Goal: Navigation & Orientation: Find specific page/section

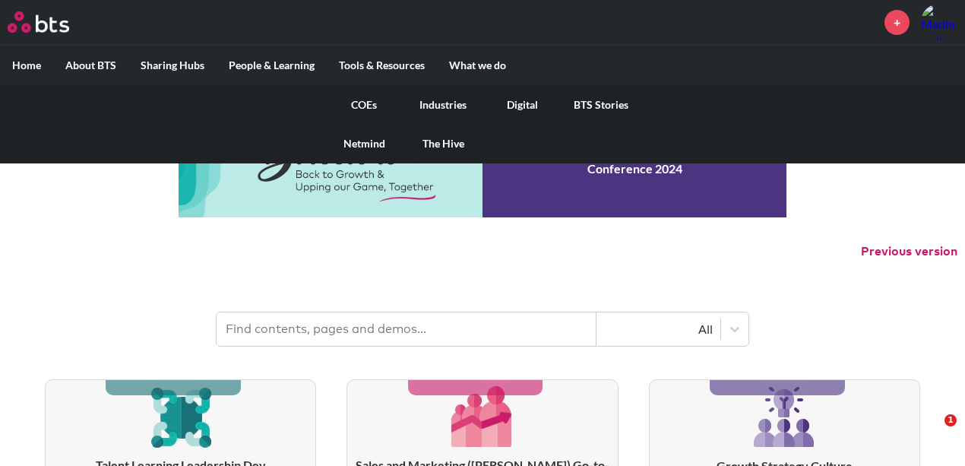
click at [537, 105] on link "Digital" at bounding box center [522, 105] width 79 height 40
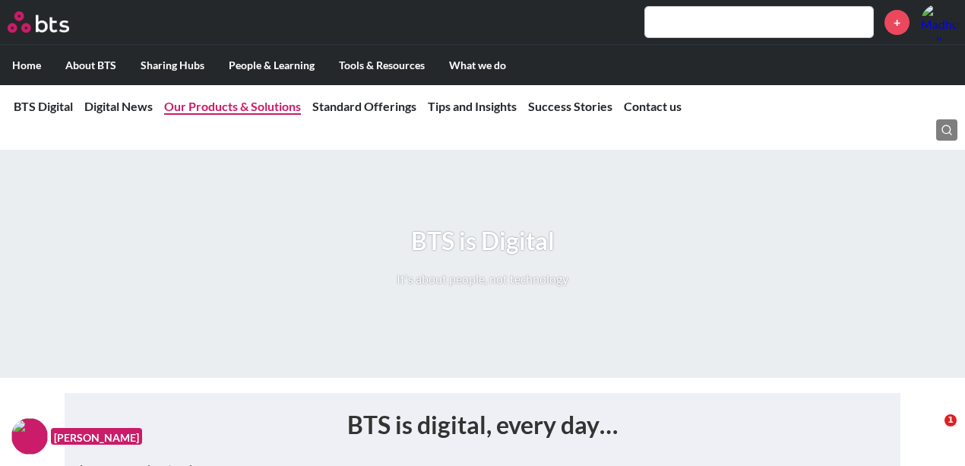
click at [257, 109] on link "Our Products & Solutions" at bounding box center [232, 106] width 137 height 14
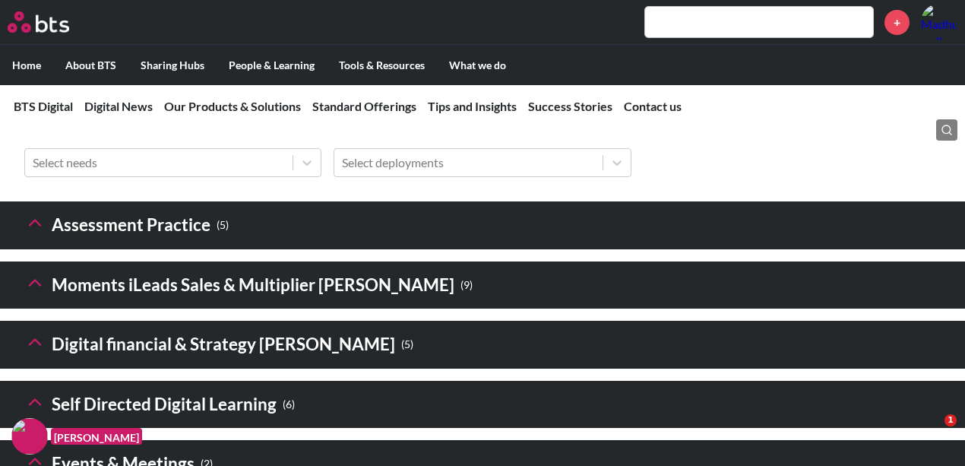
scroll to position [2228, 0]
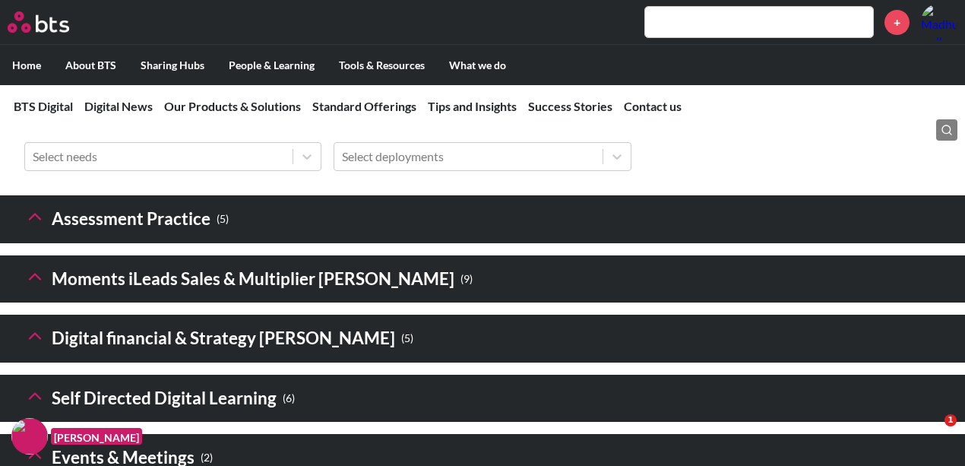
click at [36, 227] on icon at bounding box center [34, 216] width 21 height 21
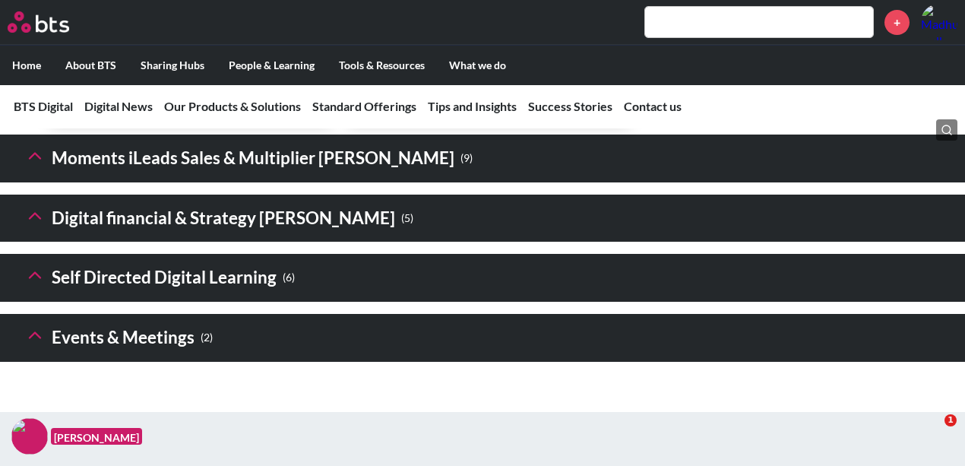
scroll to position [3504, 0]
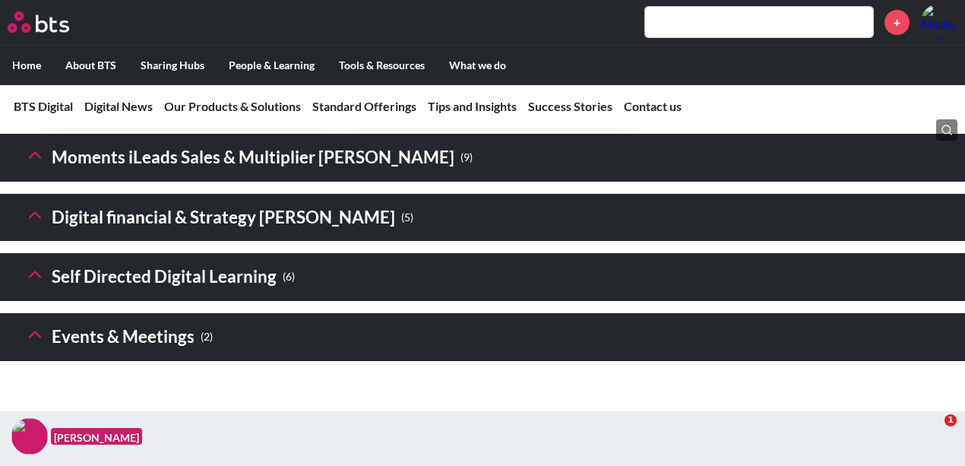
click at [36, 166] on icon at bounding box center [34, 154] width 21 height 21
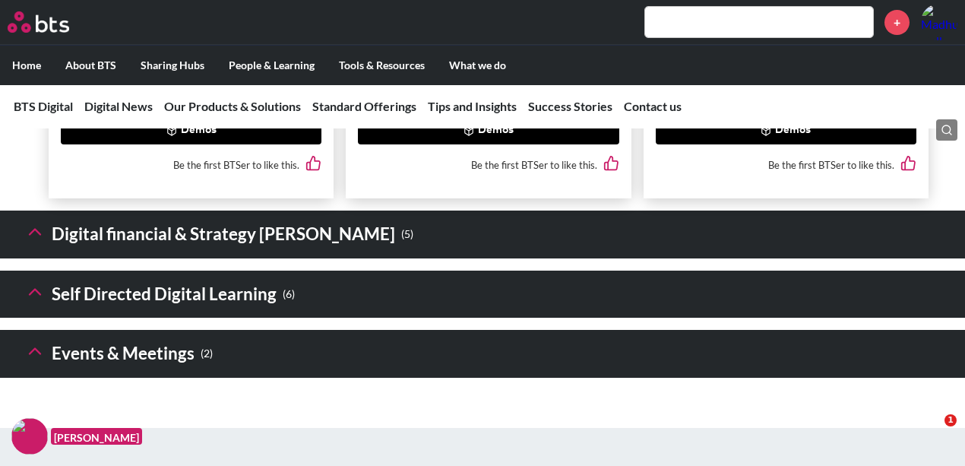
scroll to position [5364, 0]
click at [38, 247] on button at bounding box center [34, 234] width 21 height 26
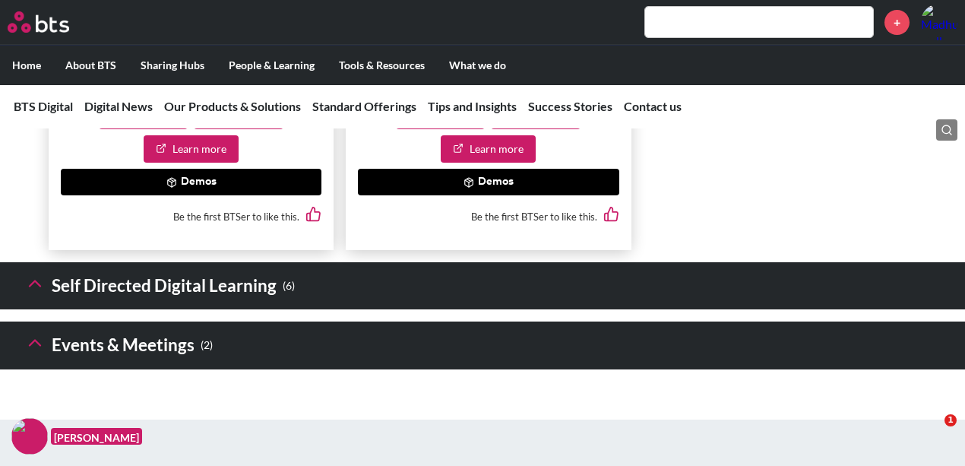
scroll to position [6628, 0]
click at [171, 295] on h3 "Self Directed Digital Learning ( 6 )" at bounding box center [159, 286] width 271 height 33
click at [22, 291] on header "Self Directed Digital Learning ( 6 )" at bounding box center [482, 286] width 965 height 48
click at [30, 290] on icon at bounding box center [34, 283] width 21 height 21
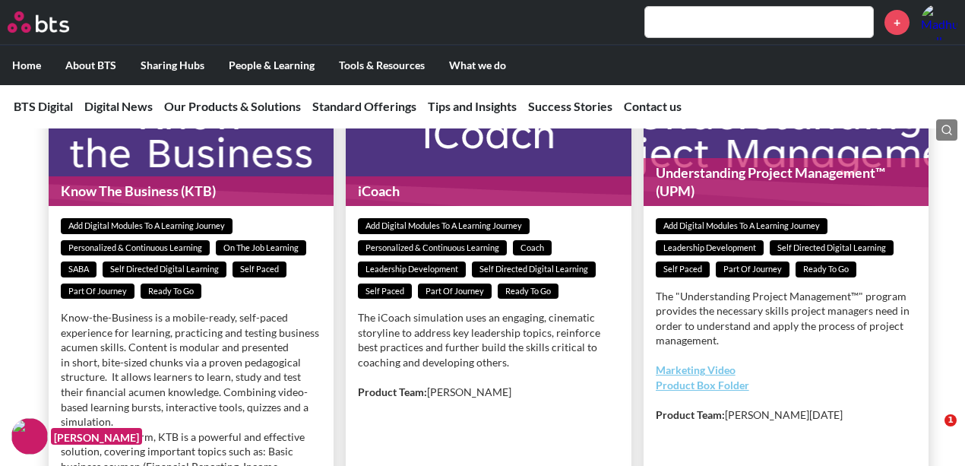
scroll to position [7585, 0]
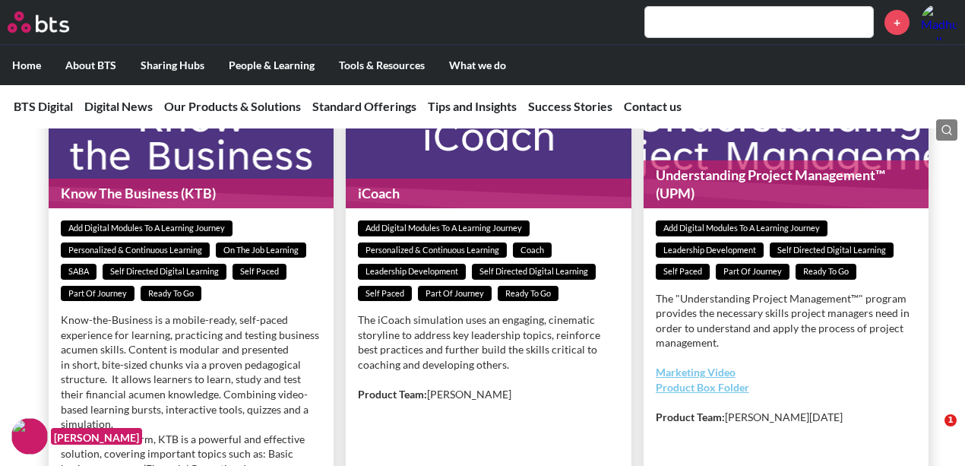
click at [670, 146] on figure "Understanding Project Management™ (UPM)" at bounding box center [786, 139] width 285 height 137
click at [695, 220] on span "Add Digital Modules to a Learning Journey" at bounding box center [742, 228] width 172 height 16
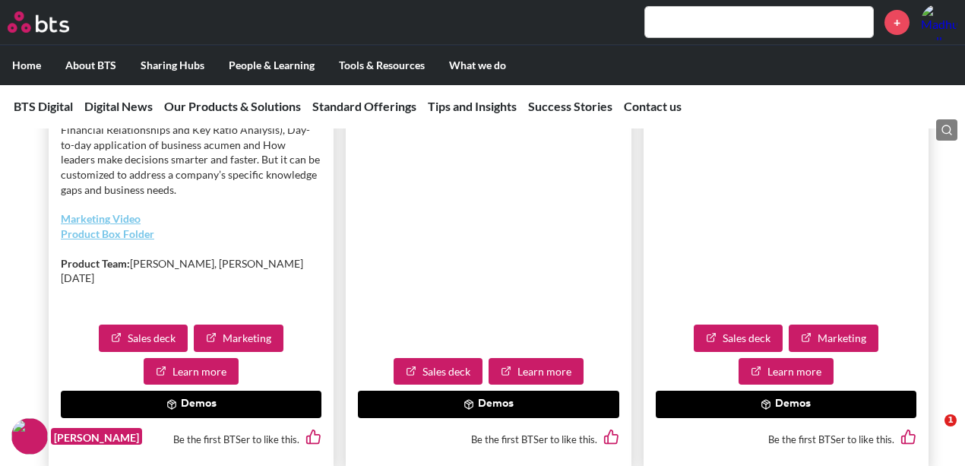
scroll to position [7954, 0]
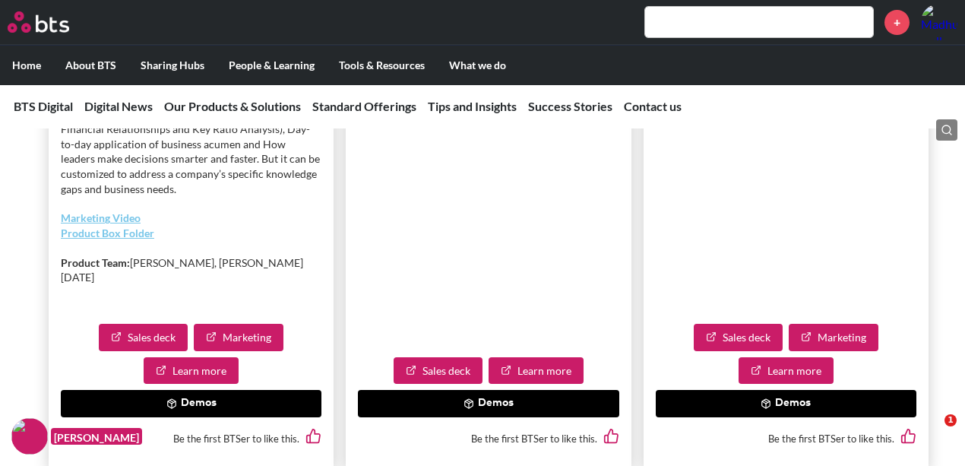
click at [748, 324] on link "Sales deck" at bounding box center [738, 337] width 89 height 27
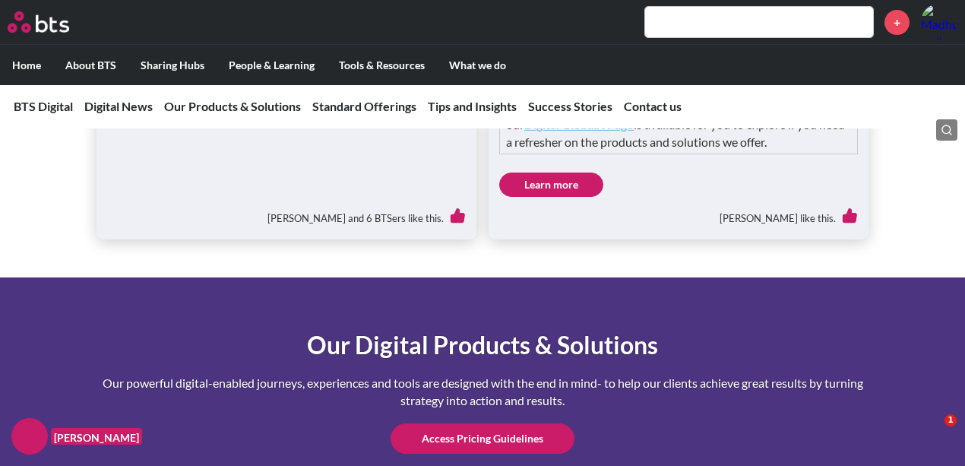
scroll to position [1819, 0]
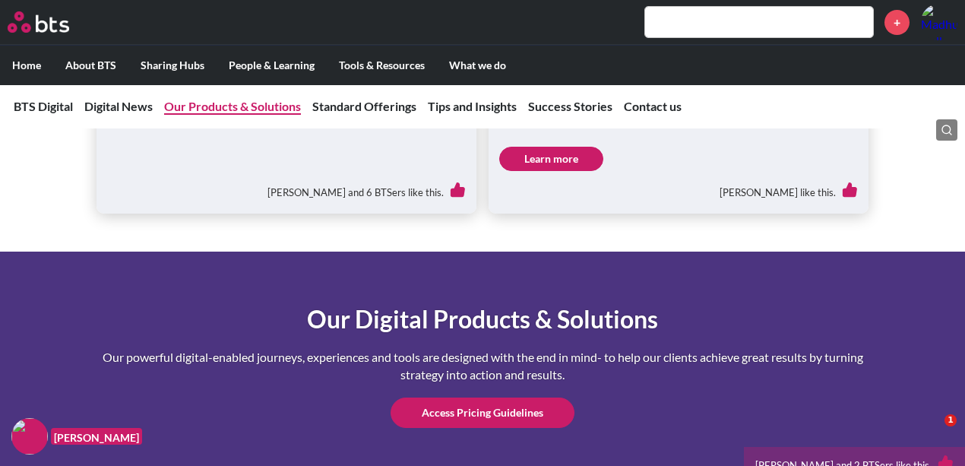
click at [266, 103] on link "Our Products & Solutions" at bounding box center [232, 106] width 137 height 14
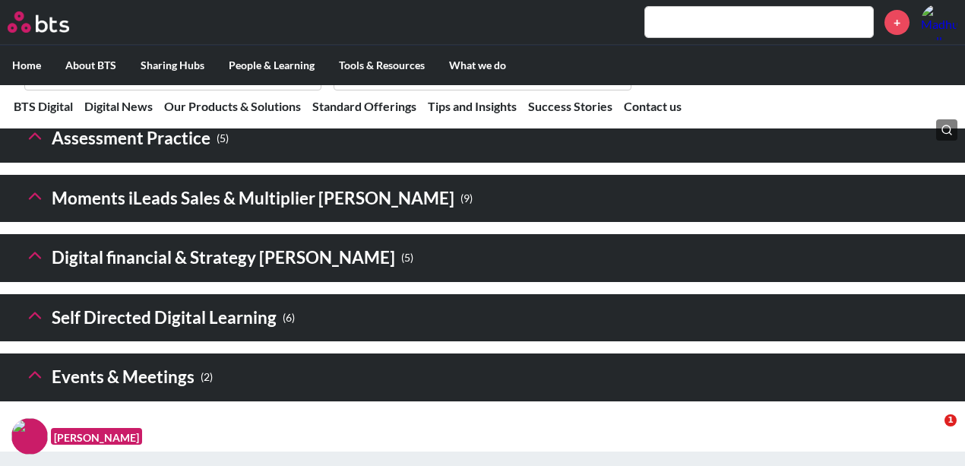
scroll to position [2313, 0]
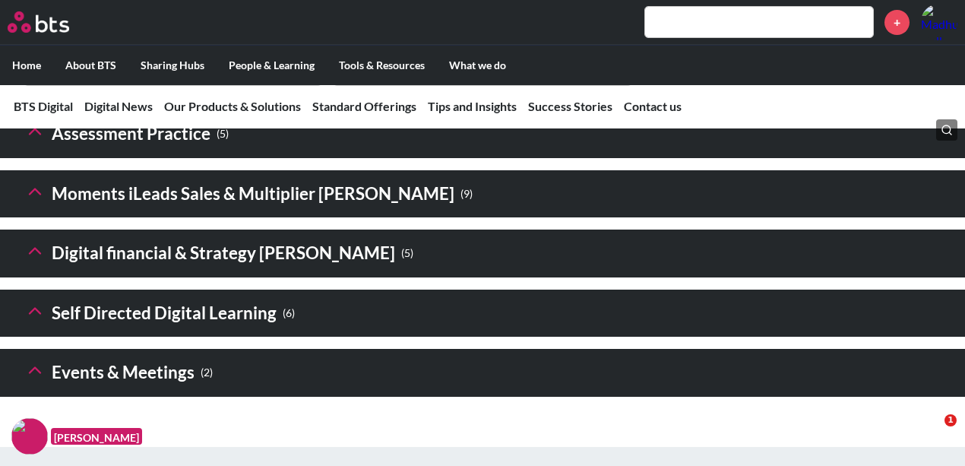
click at [27, 142] on icon at bounding box center [34, 131] width 21 height 21
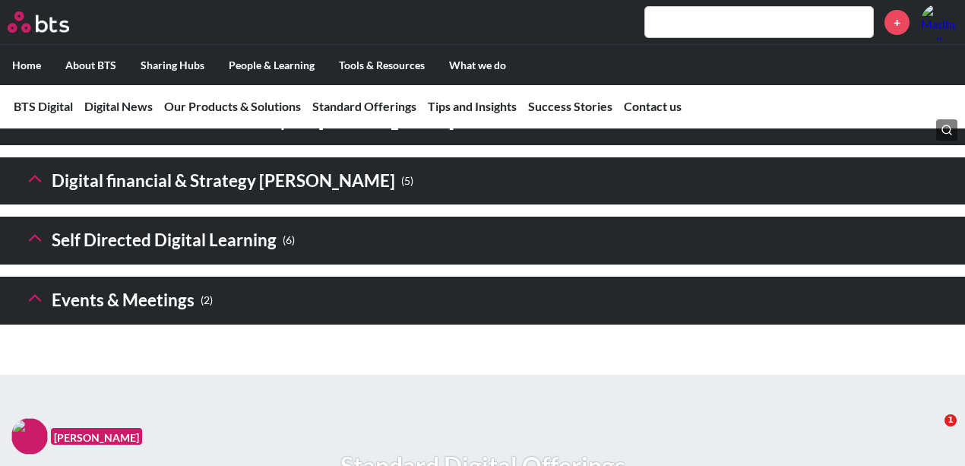
scroll to position [3542, 0]
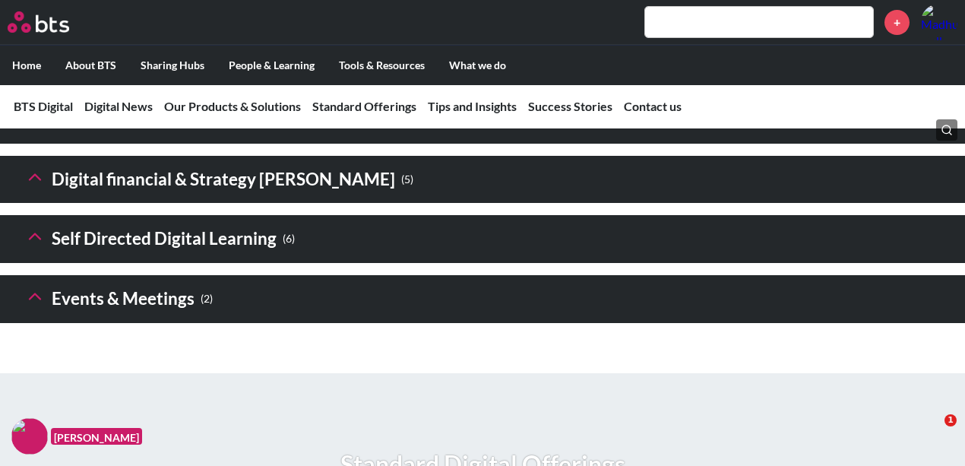
click at [27, 128] on icon at bounding box center [34, 116] width 21 height 21
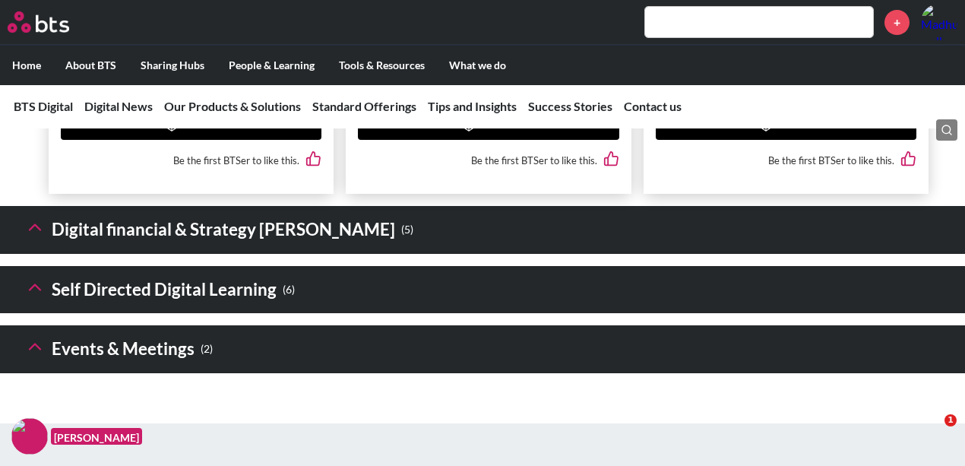
scroll to position [5371, 0]
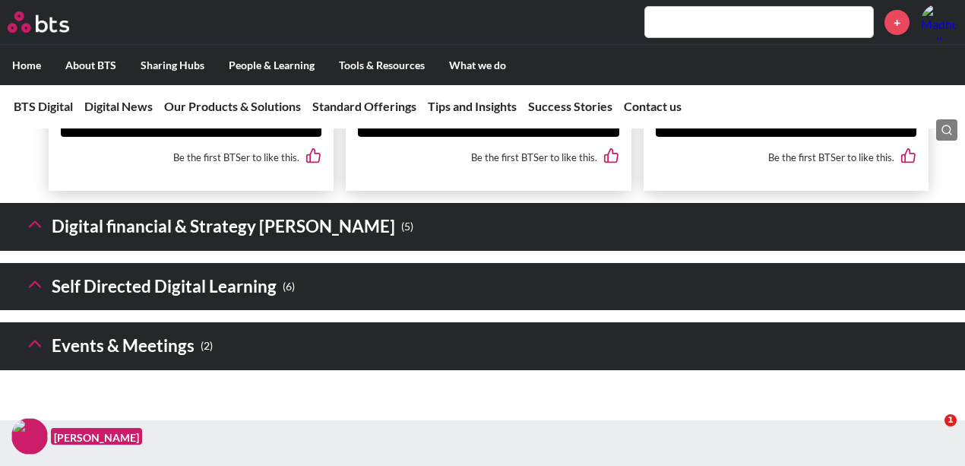
click at [36, 239] on button at bounding box center [34, 227] width 21 height 26
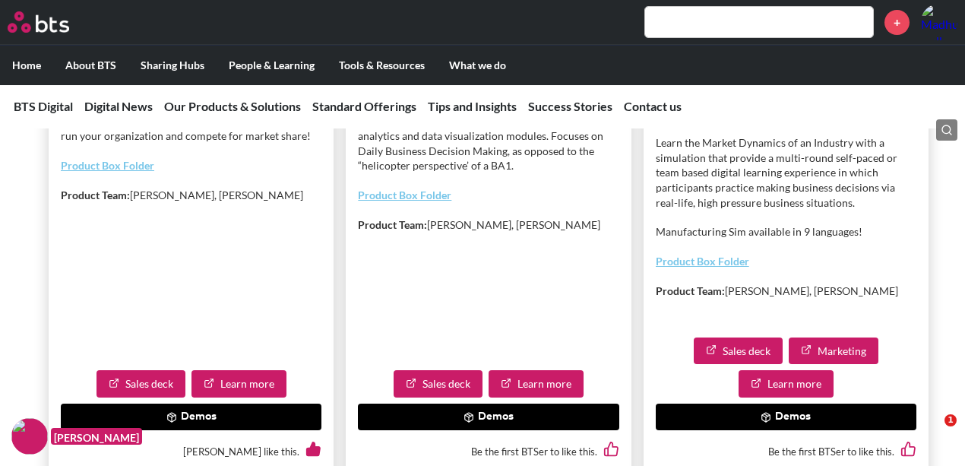
scroll to position [5762, 0]
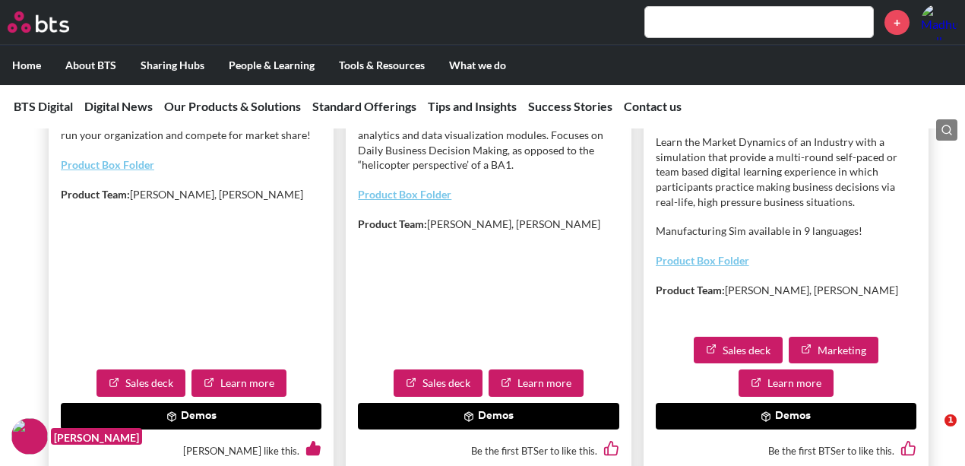
click at [146, 385] on link "Sales deck" at bounding box center [141, 382] width 89 height 27
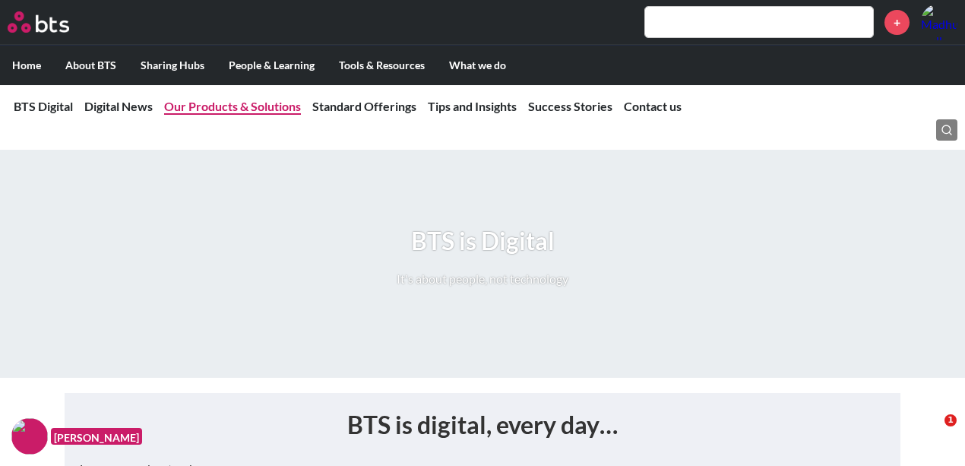
click at [248, 113] on link "Our Products & Solutions" at bounding box center [232, 106] width 137 height 14
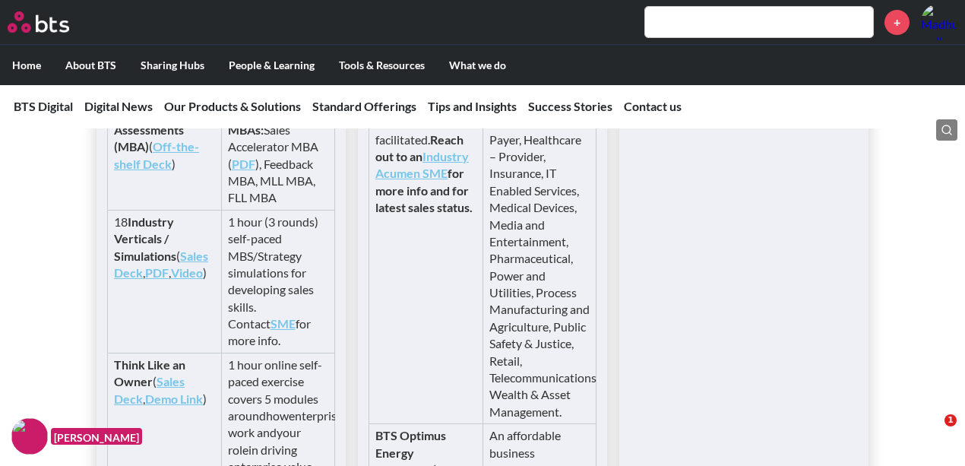
scroll to position [3970, 0]
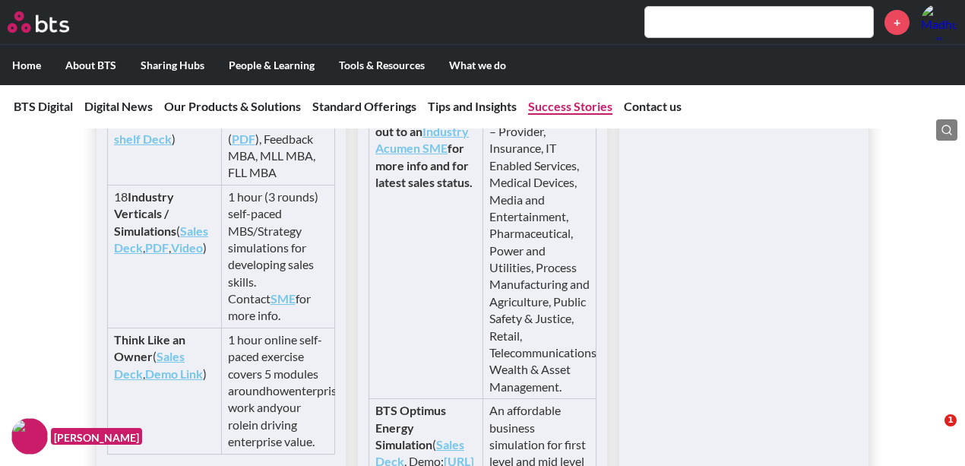
click at [570, 102] on link "Success Stories" at bounding box center [570, 106] width 84 height 14
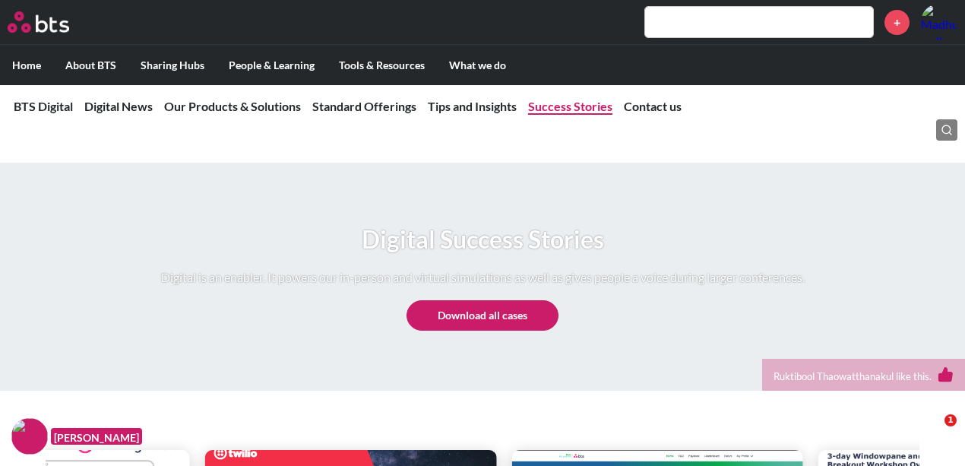
scroll to position [6396, 0]
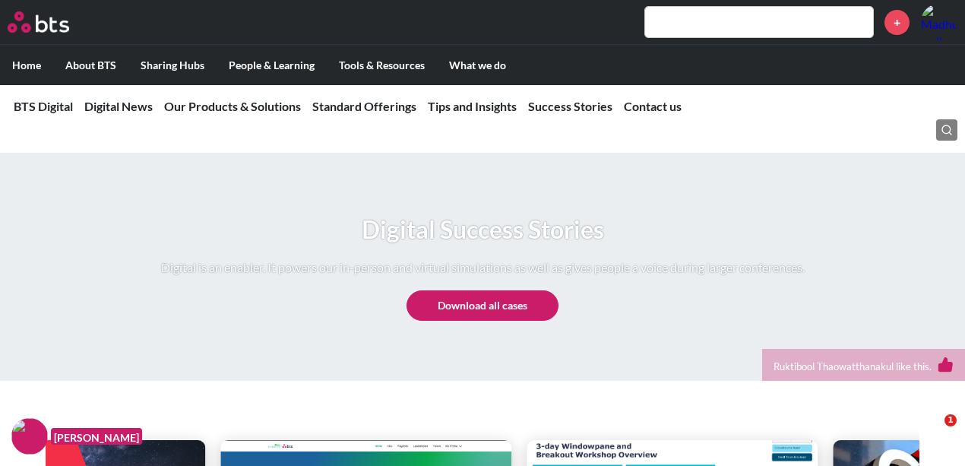
click at [511, 321] on div "Digital Success Stories Digital is an enabler. It powers our in-person and virt…" at bounding box center [483, 267] width 644 height 108
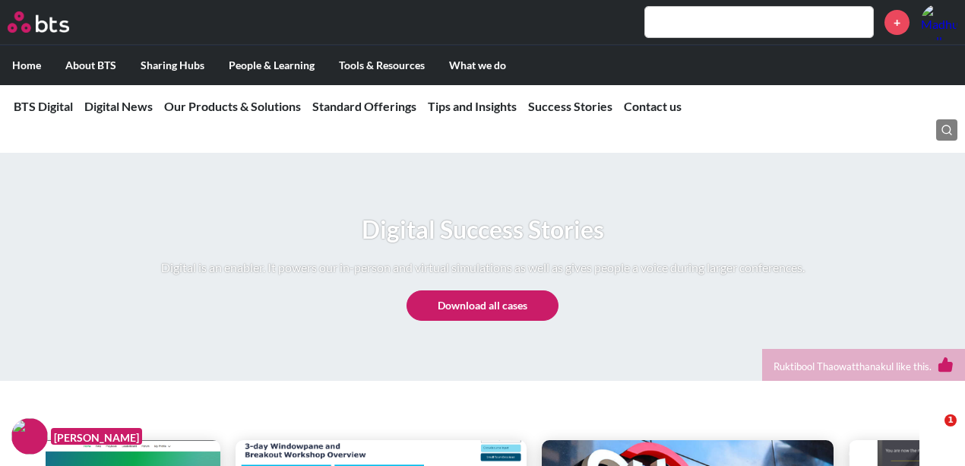
click at [505, 321] on link "Download all cases" at bounding box center [483, 305] width 152 height 30
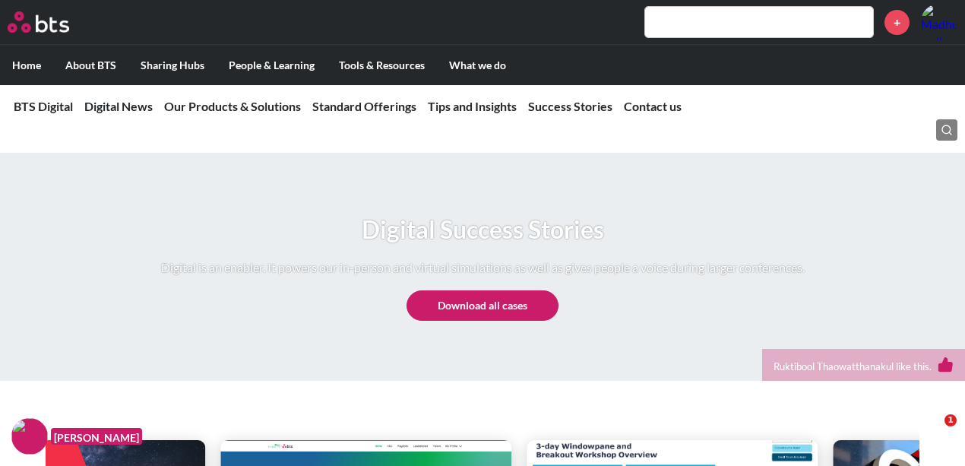
scroll to position [0, 0]
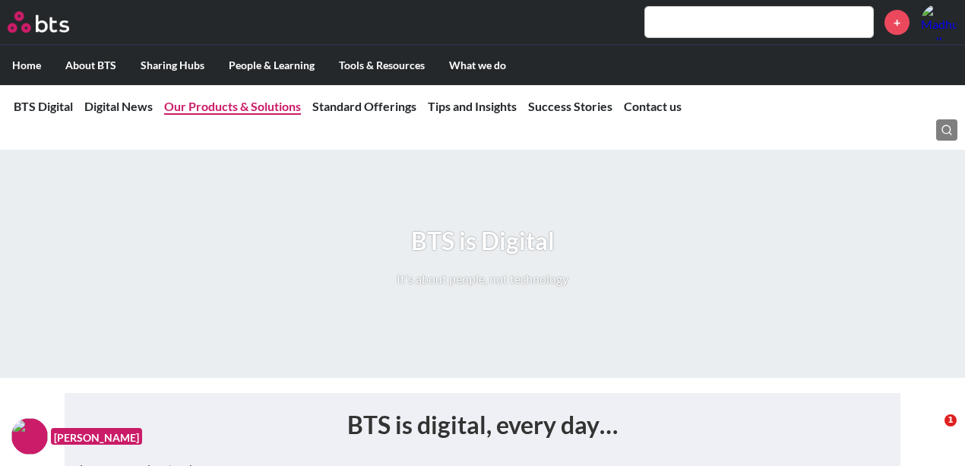
click at [220, 108] on link "Our Products & Solutions" at bounding box center [232, 106] width 137 height 14
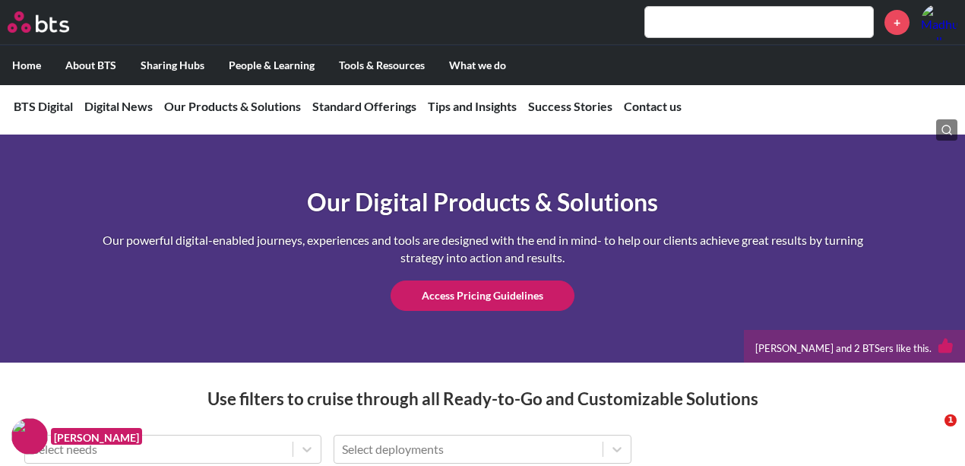
scroll to position [1945, 0]
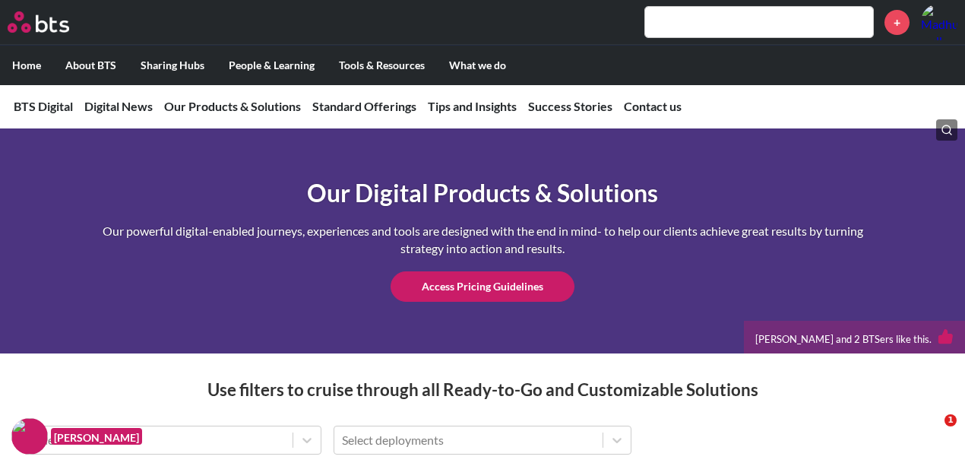
click at [558, 116] on nav "BTS Digital Digital News Our Products & Solutions Standard Offerings Tips and I…" at bounding box center [482, 106] width 965 height 44
click at [563, 111] on link "Success Stories" at bounding box center [570, 106] width 84 height 14
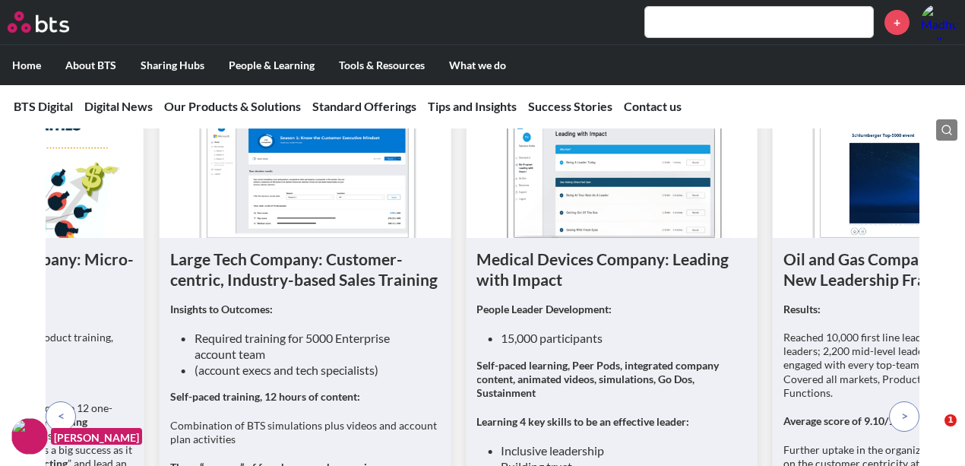
scroll to position [6734, 0]
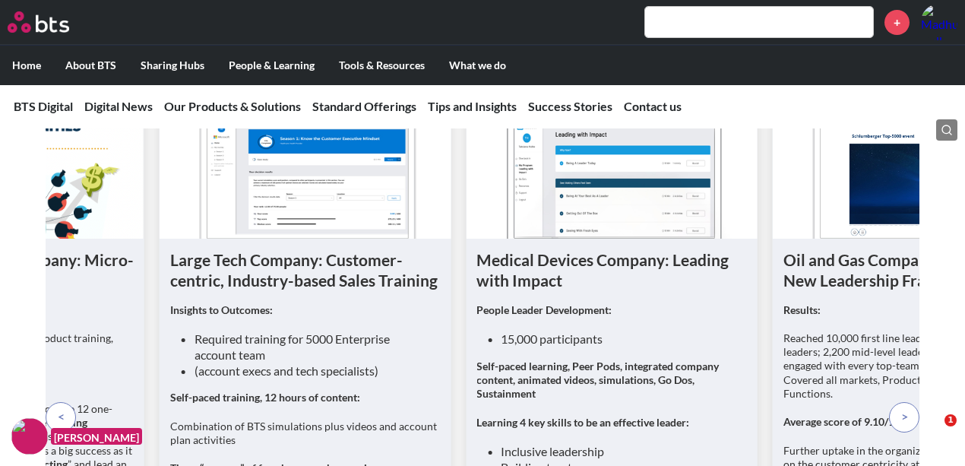
click at [907, 432] on p at bounding box center [904, 417] width 30 height 30
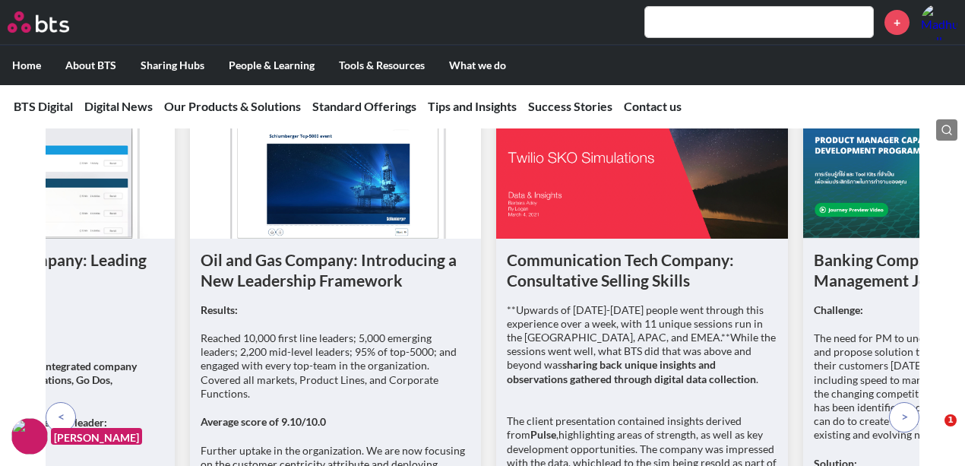
click at [907, 432] on p at bounding box center [904, 417] width 30 height 30
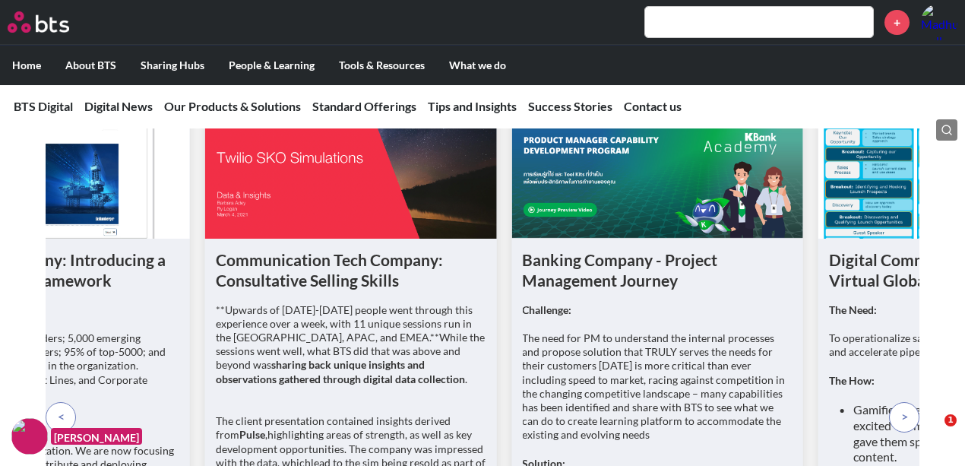
click at [907, 432] on p at bounding box center [904, 417] width 30 height 30
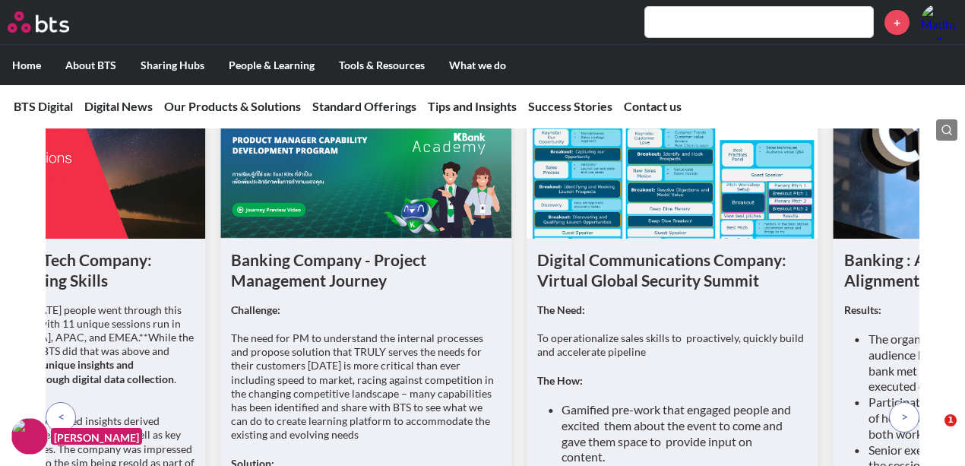
click at [907, 432] on p at bounding box center [904, 417] width 30 height 30
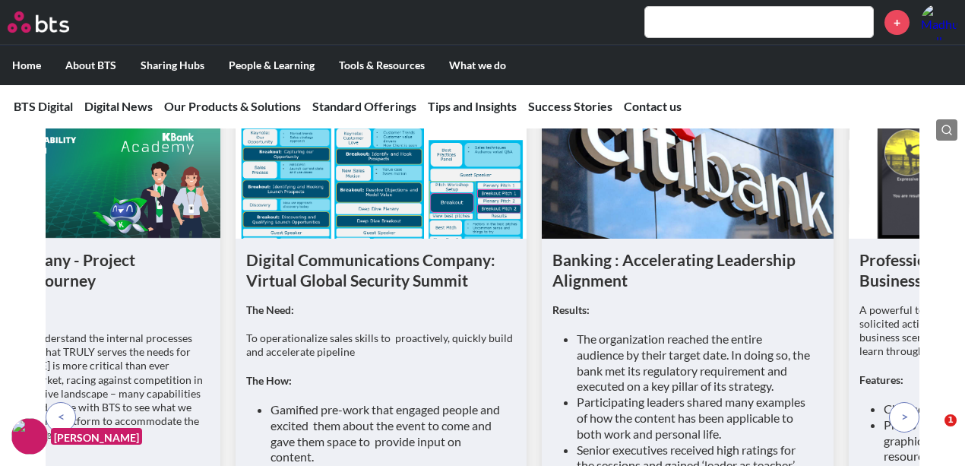
click at [907, 432] on p at bounding box center [904, 417] width 30 height 30
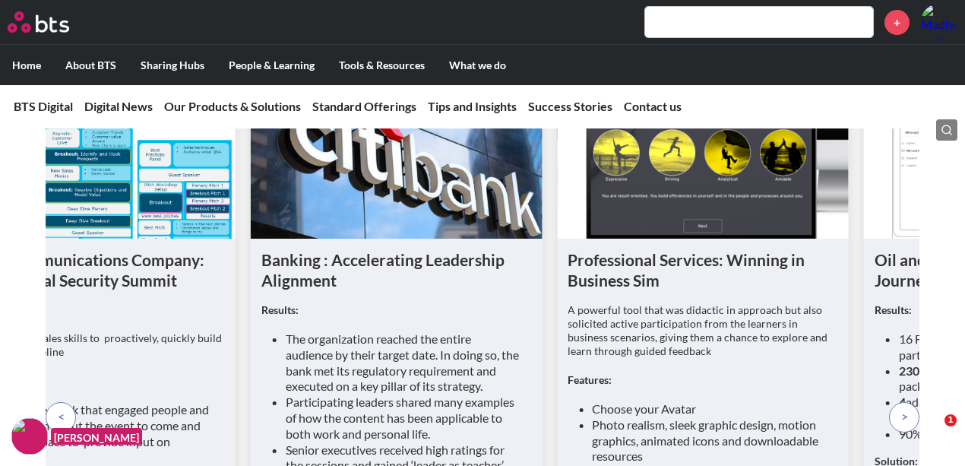
click at [907, 432] on p at bounding box center [904, 417] width 30 height 30
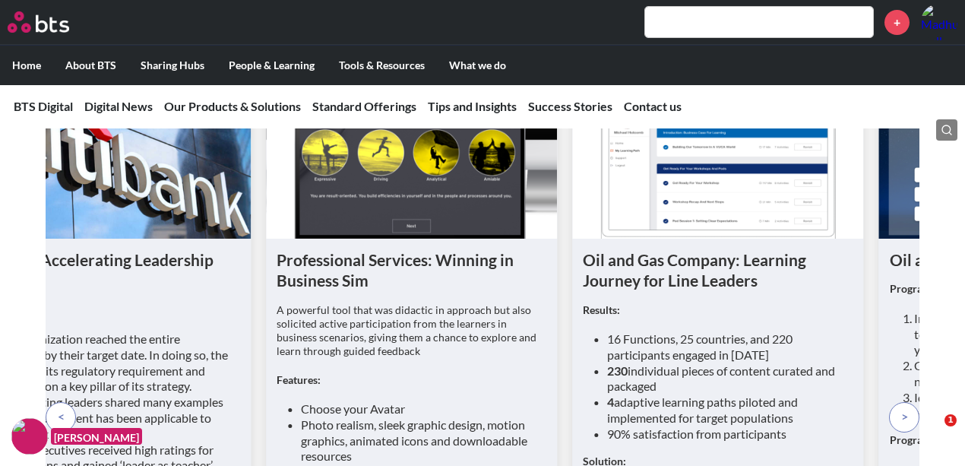
click at [907, 432] on p at bounding box center [904, 417] width 30 height 30
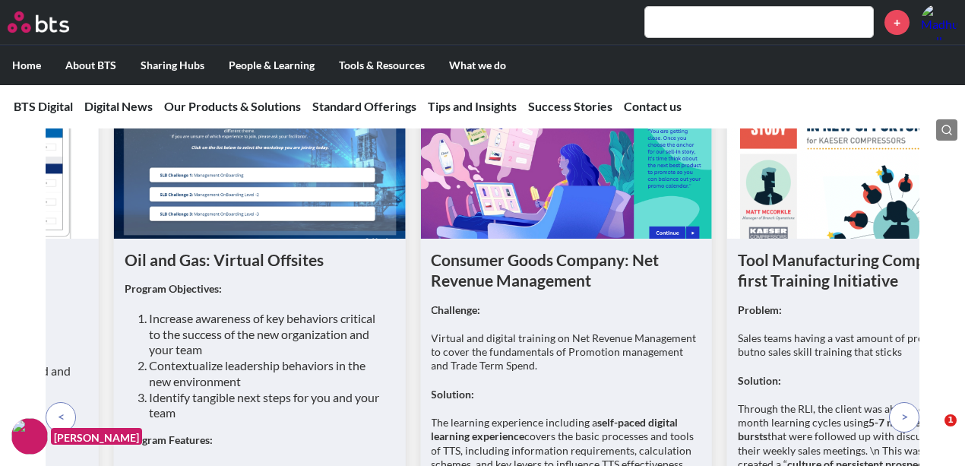
click at [907, 432] on p at bounding box center [904, 417] width 30 height 30
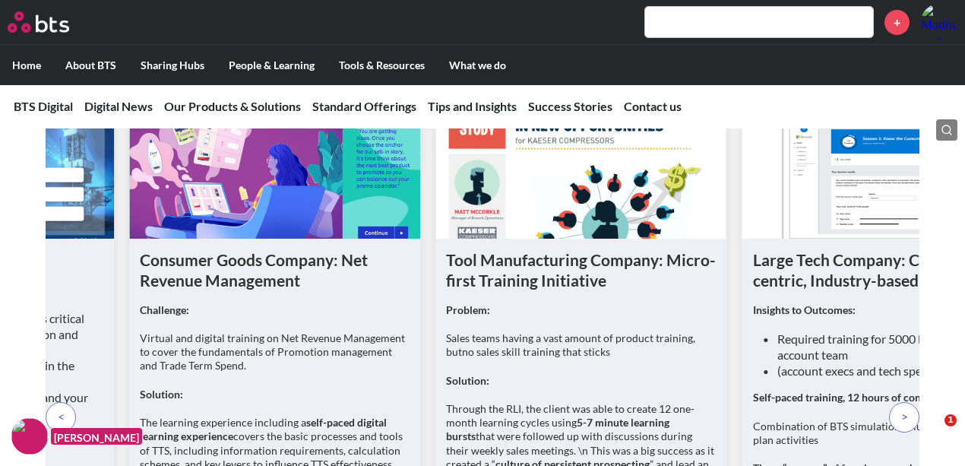
click at [907, 432] on p at bounding box center [904, 417] width 30 height 30
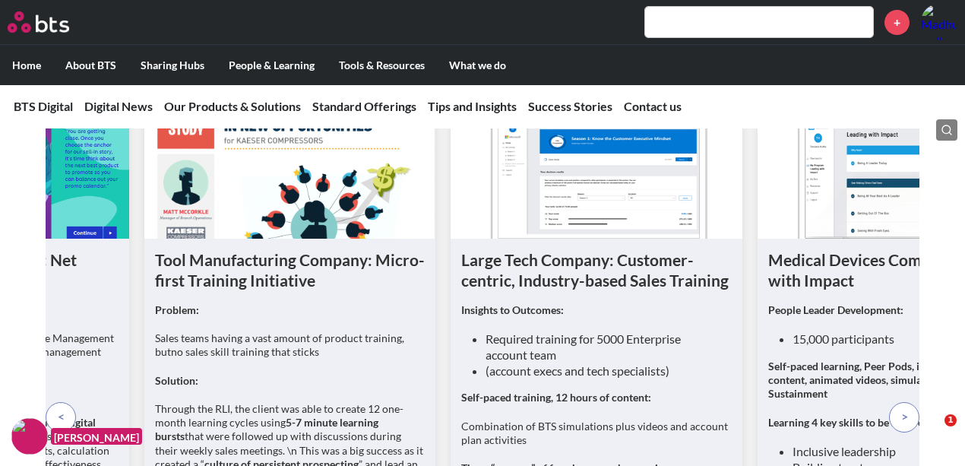
click at [907, 432] on p at bounding box center [904, 417] width 30 height 30
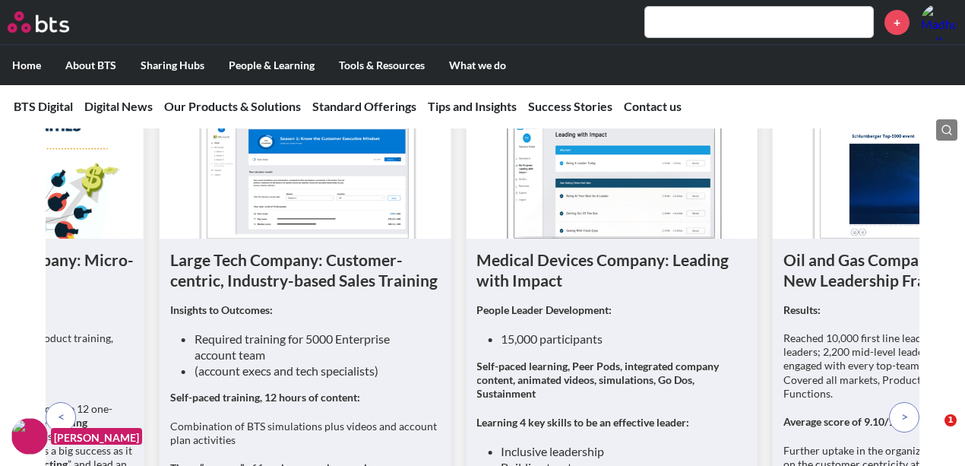
click at [907, 432] on p at bounding box center [904, 417] width 30 height 30
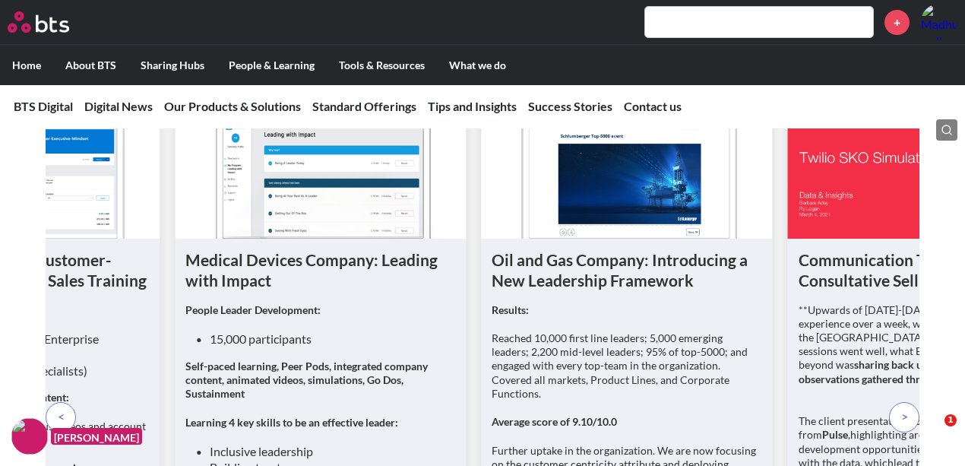
click at [907, 432] on p at bounding box center [904, 417] width 30 height 30
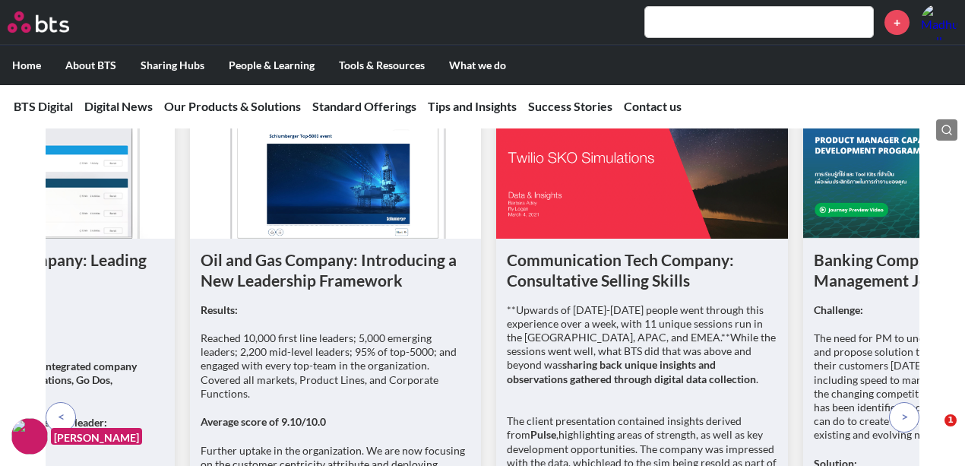
click at [907, 432] on p at bounding box center [904, 417] width 30 height 30
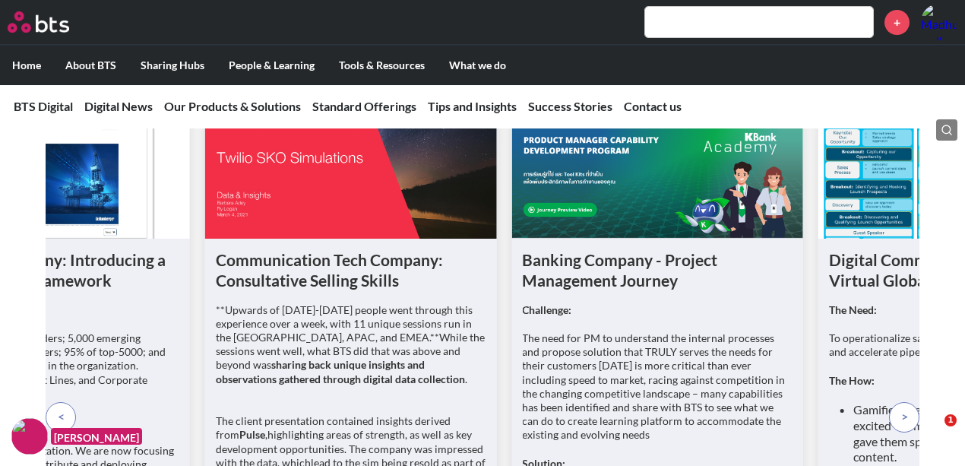
click at [907, 432] on p at bounding box center [904, 417] width 30 height 30
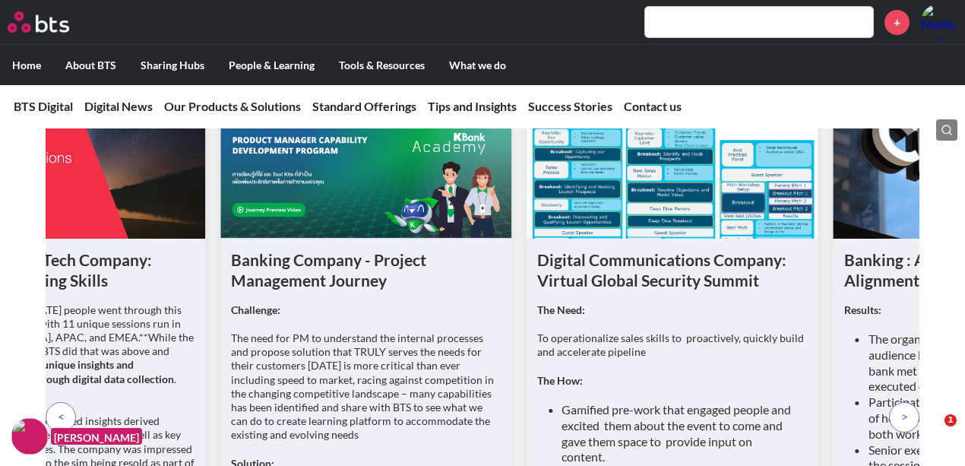
click at [907, 432] on p at bounding box center [904, 417] width 30 height 30
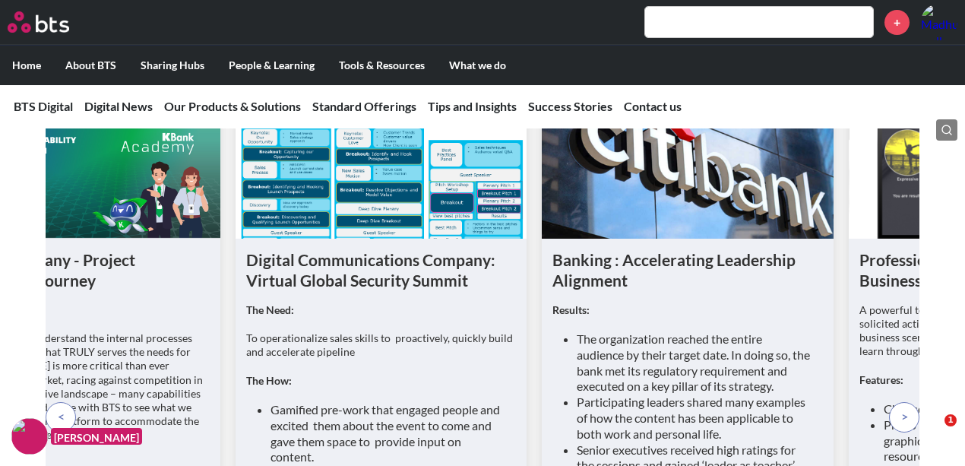
click at [907, 425] on span at bounding box center [904, 416] width 7 height 17
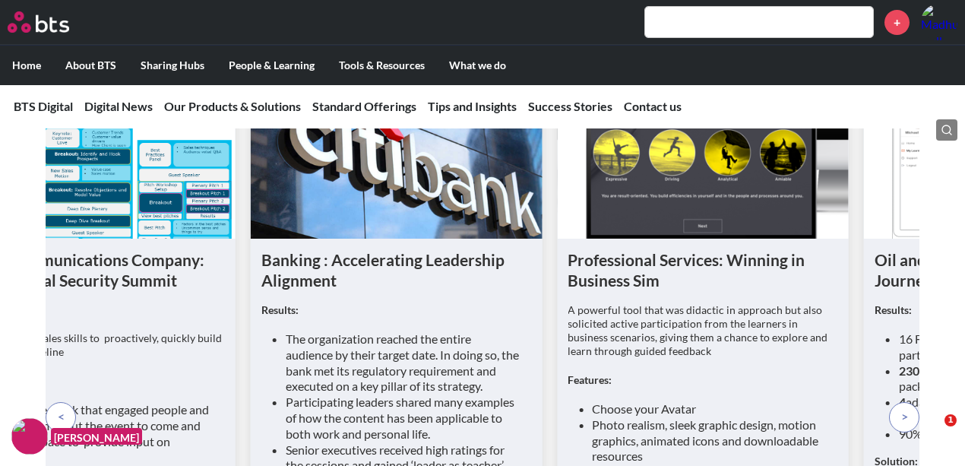
click at [907, 425] on span at bounding box center [904, 416] width 7 height 17
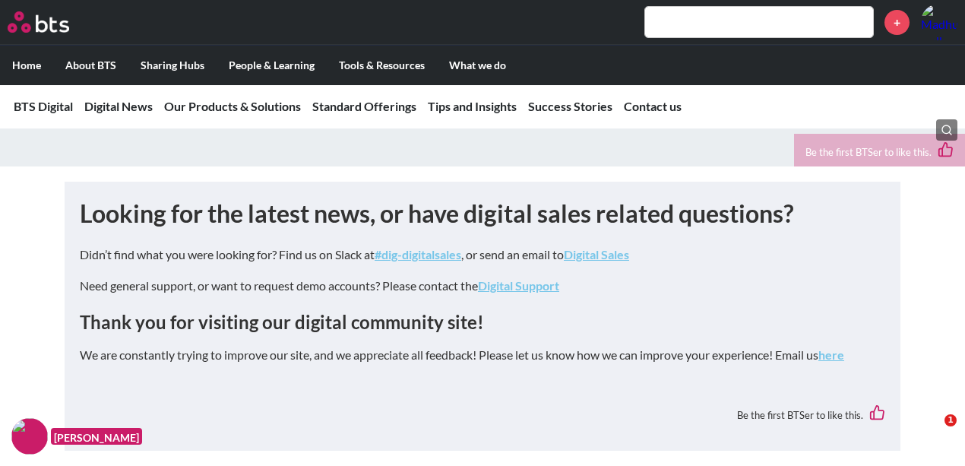
scroll to position [7959, 0]
click at [65, 106] on link "BTS Digital" at bounding box center [43, 106] width 59 height 14
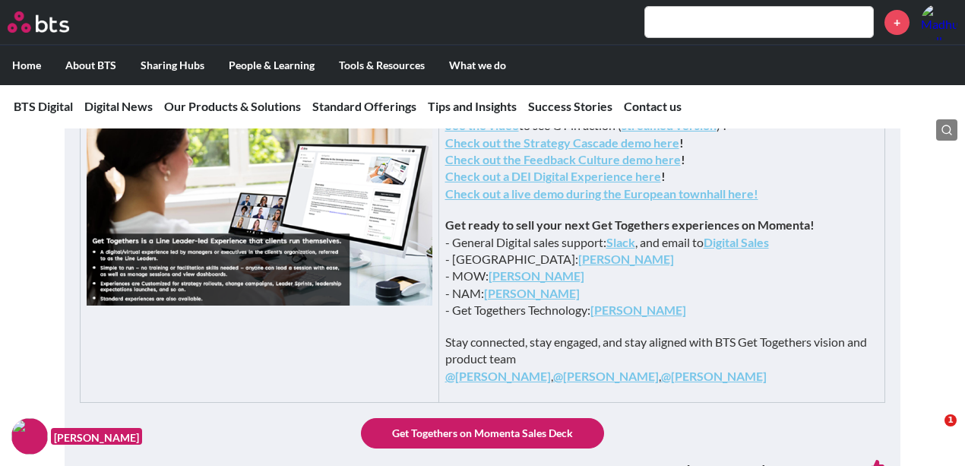
scroll to position [552, 0]
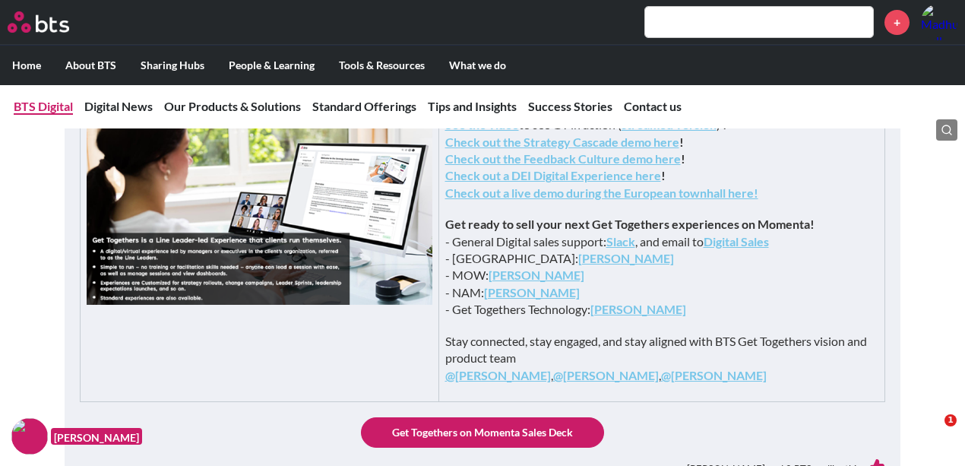
click at [56, 106] on link "BTS Digital" at bounding box center [43, 106] width 59 height 14
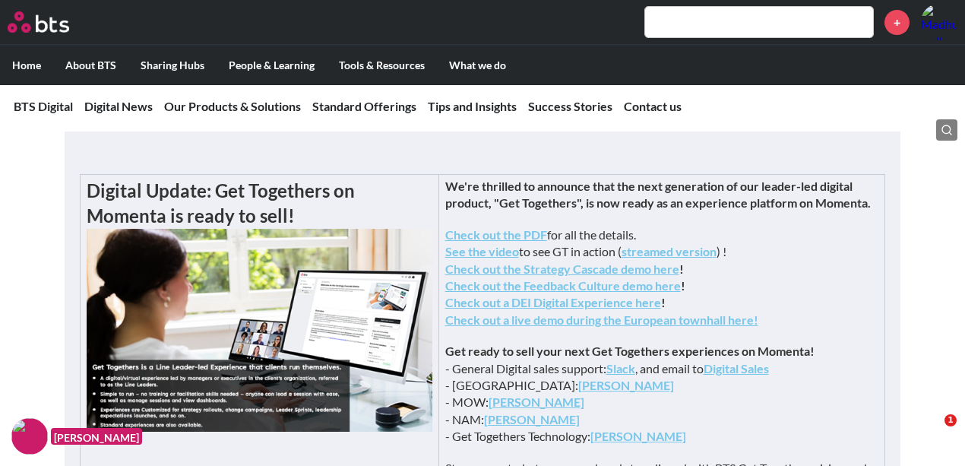
scroll to position [427, 0]
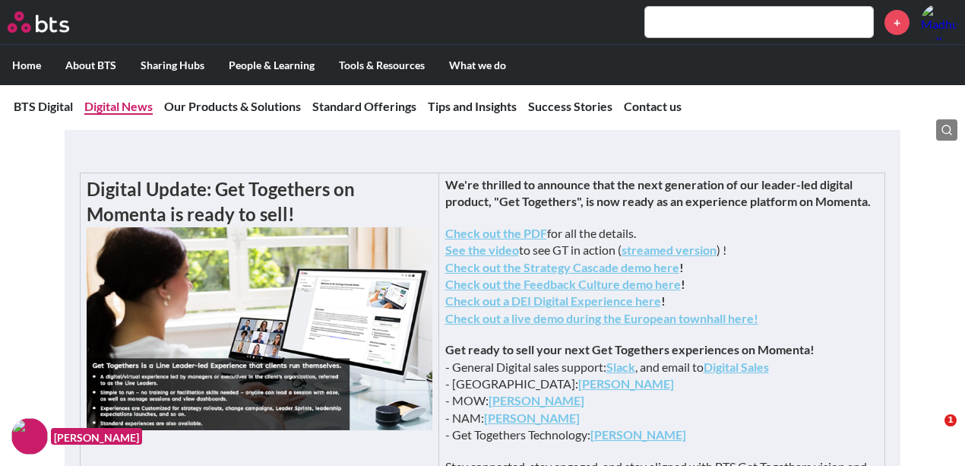
click at [131, 107] on link "Digital News" at bounding box center [118, 106] width 68 height 14
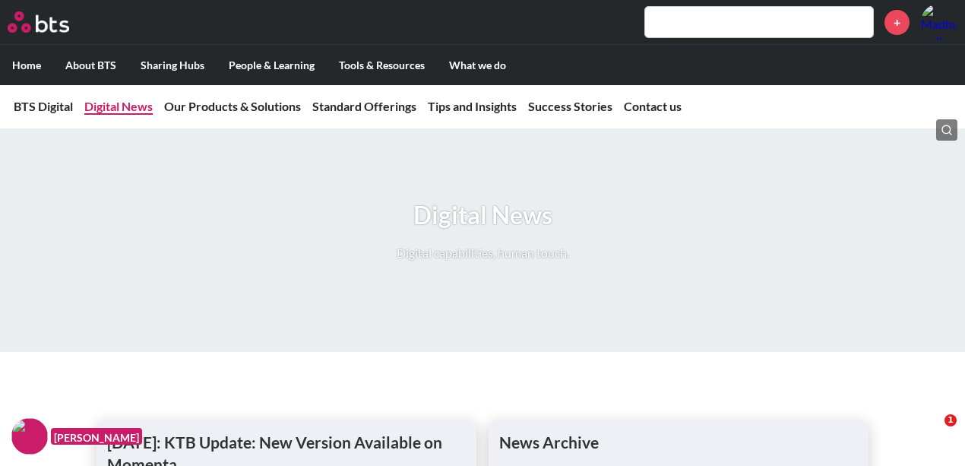
scroll to position [973, 0]
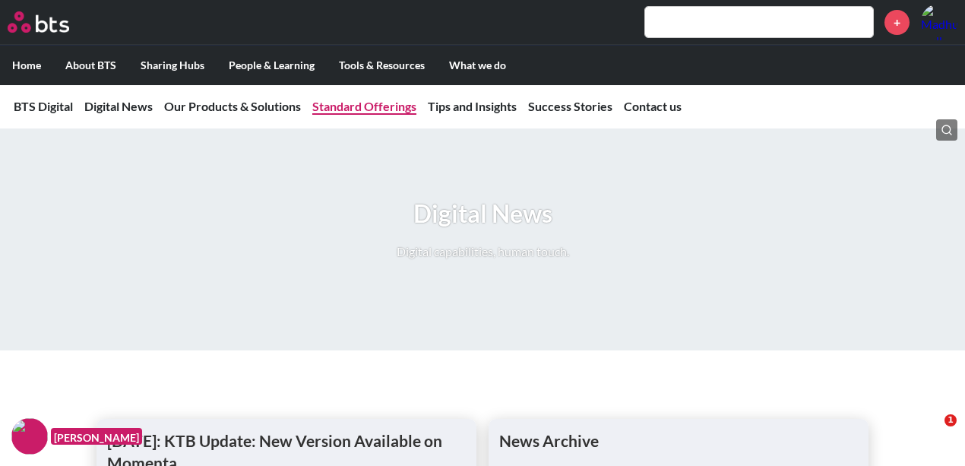
click at [340, 102] on link "Standard Offerings" at bounding box center [364, 106] width 104 height 14
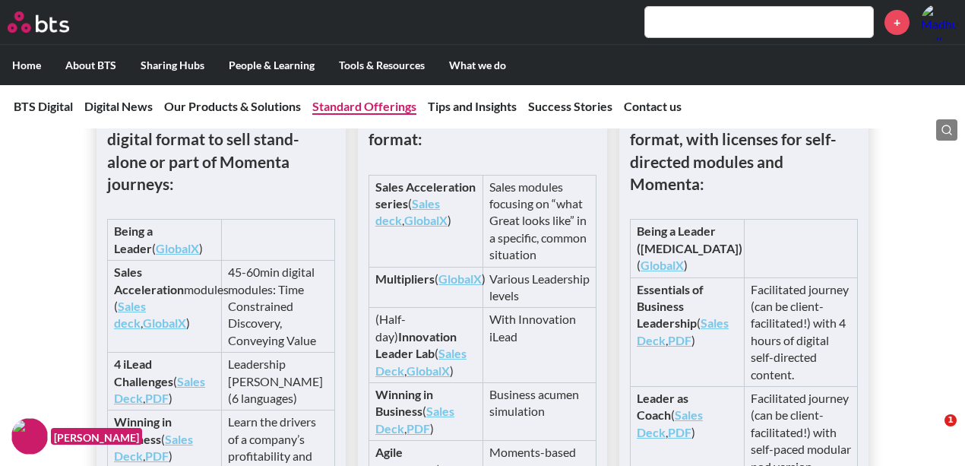
scroll to position [2962, 0]
click at [441, 109] on link "Tips and Insights" at bounding box center [472, 106] width 89 height 14
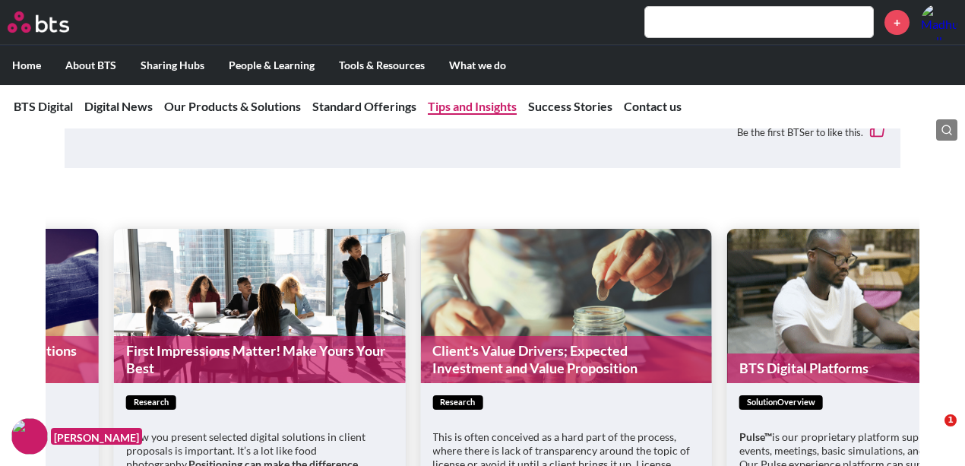
scroll to position [5331, 0]
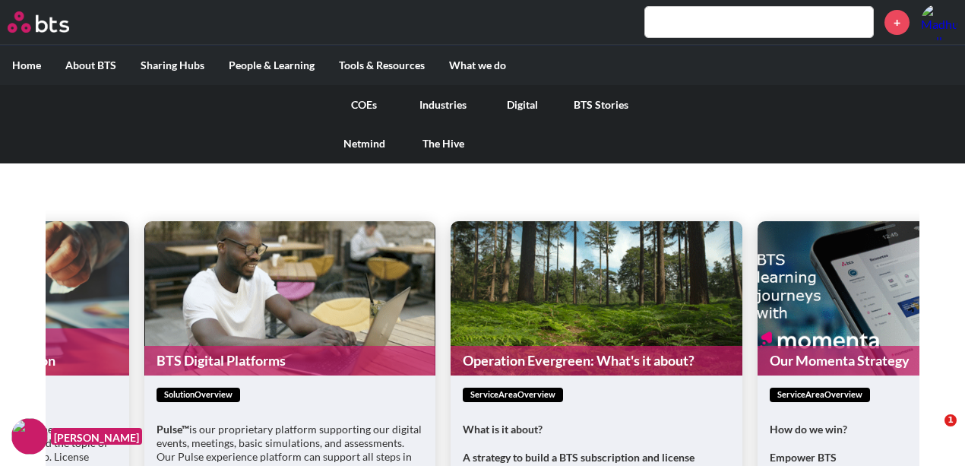
click at [374, 103] on link "COEs" at bounding box center [363, 105] width 79 height 40
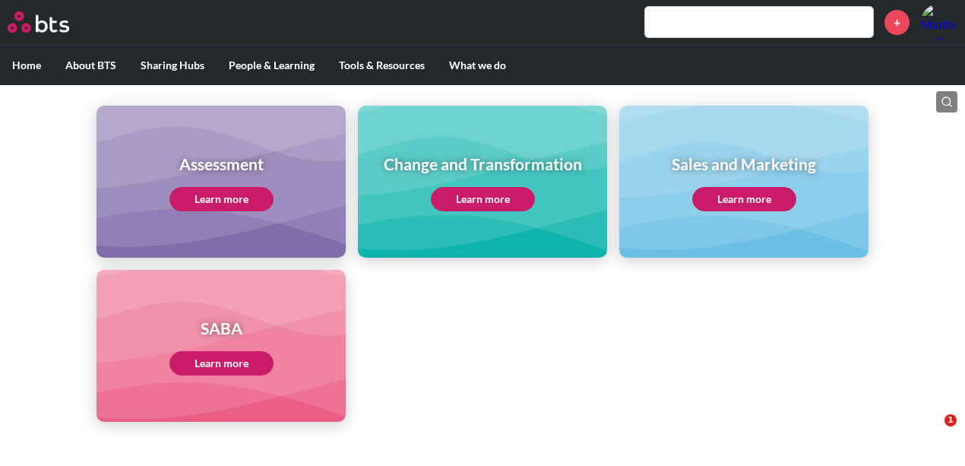
scroll to position [652, 0]
click at [195, 361] on link "Learn more" at bounding box center [221, 363] width 104 height 24
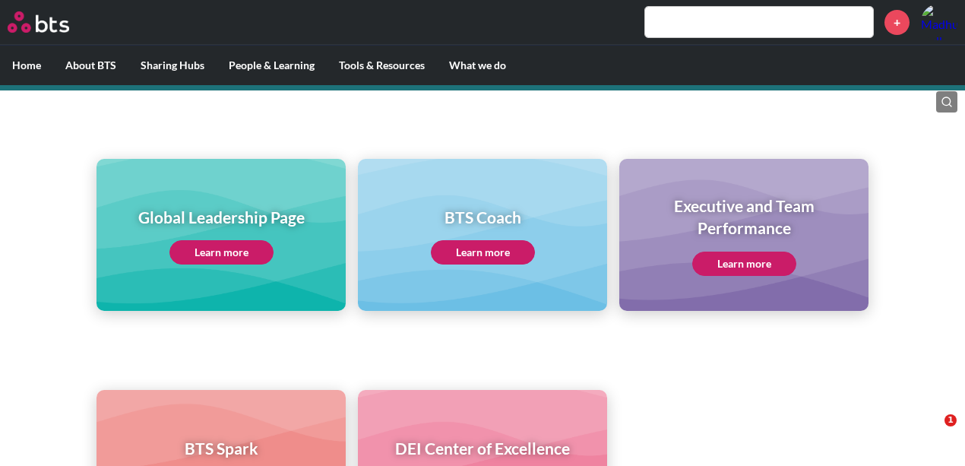
scroll to position [0, 0]
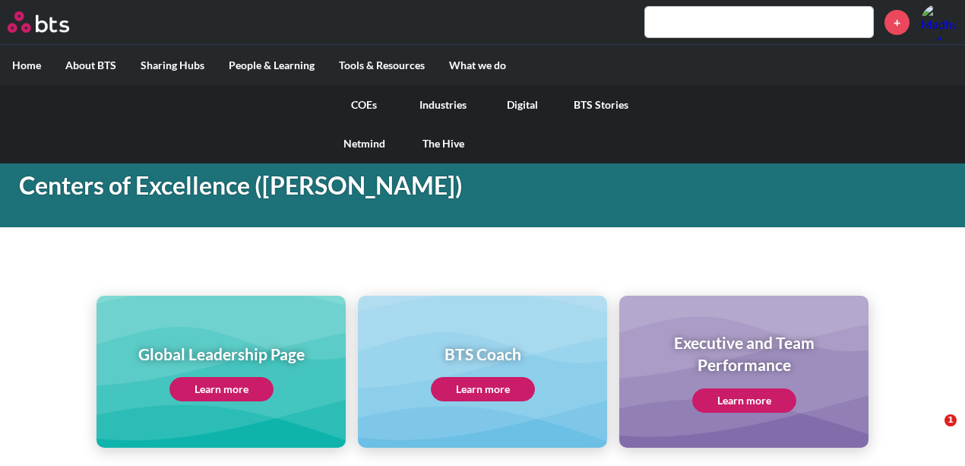
click at [448, 100] on link "Industries" at bounding box center [443, 105] width 79 height 40
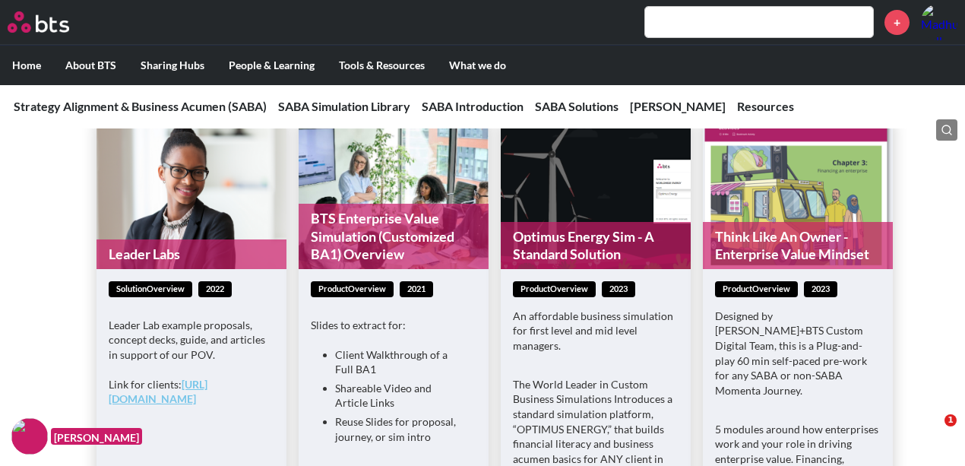
scroll to position [2064, 0]
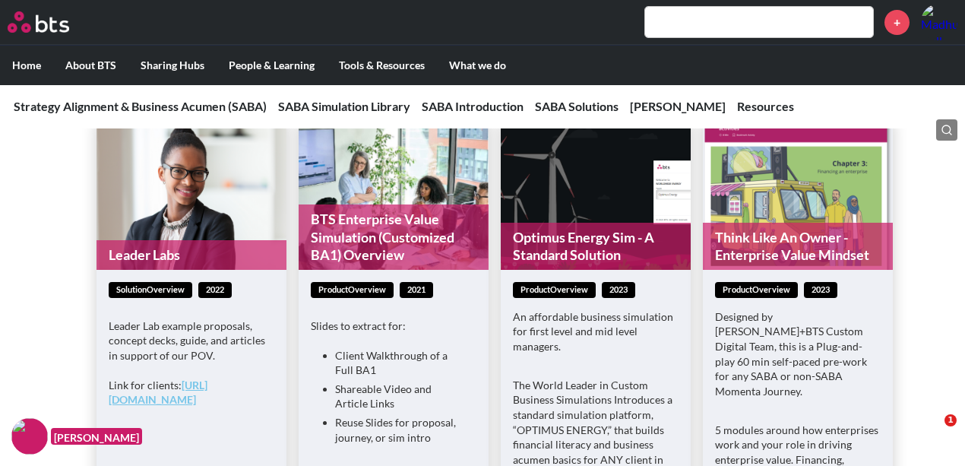
click at [343, 282] on span "productOverview" at bounding box center [352, 290] width 83 height 16
click at [385, 242] on link "BTS Enterprise Value Simulation (Customized BA1) Overview" at bounding box center [394, 236] width 190 height 65
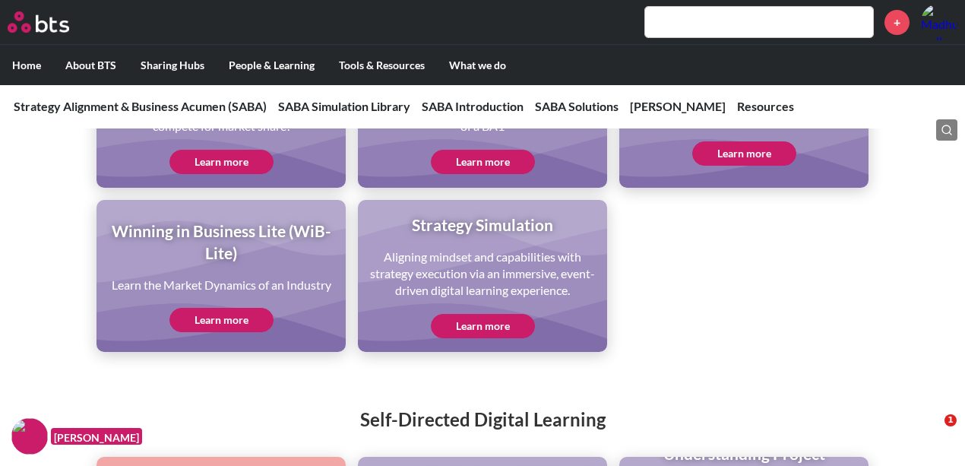
scroll to position [3447, 0]
click at [225, 325] on link "Learn more" at bounding box center [221, 319] width 104 height 24
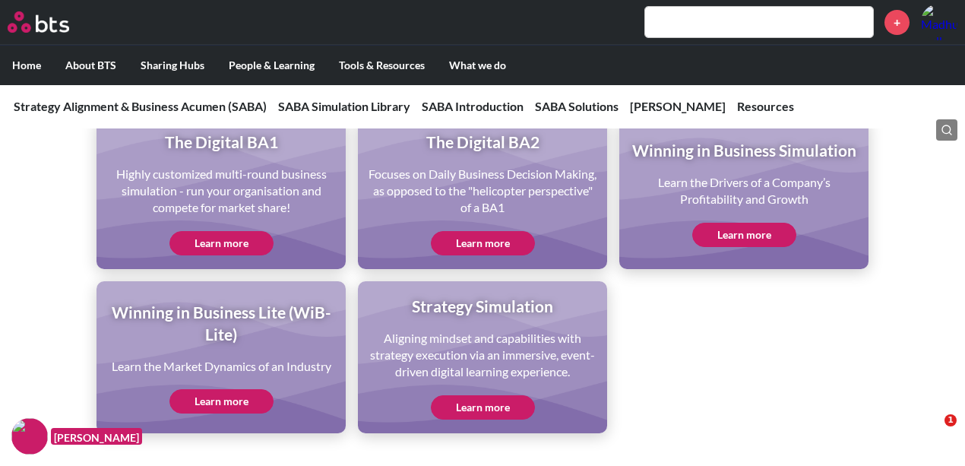
scroll to position [3364, 0]
click at [229, 250] on link "Learn more" at bounding box center [221, 244] width 104 height 24
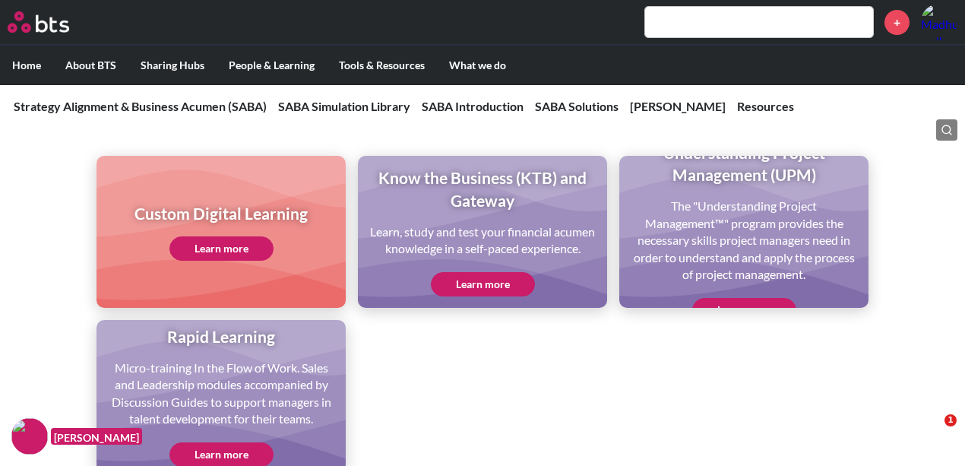
scroll to position [3746, 0]
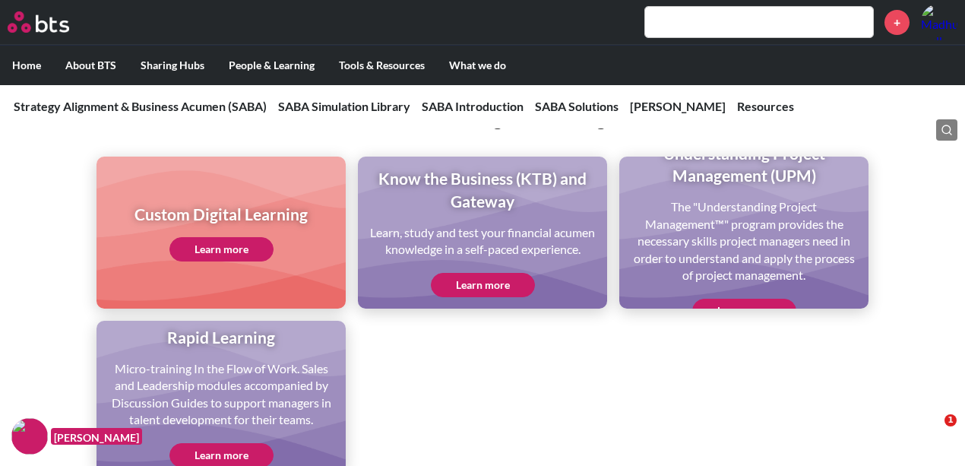
click at [731, 306] on link "Learn more" at bounding box center [744, 311] width 104 height 24
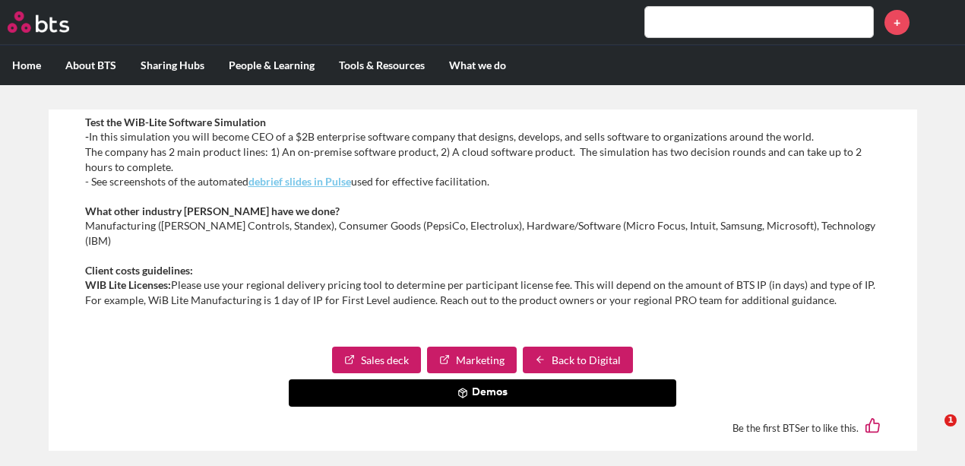
scroll to position [749, 0]
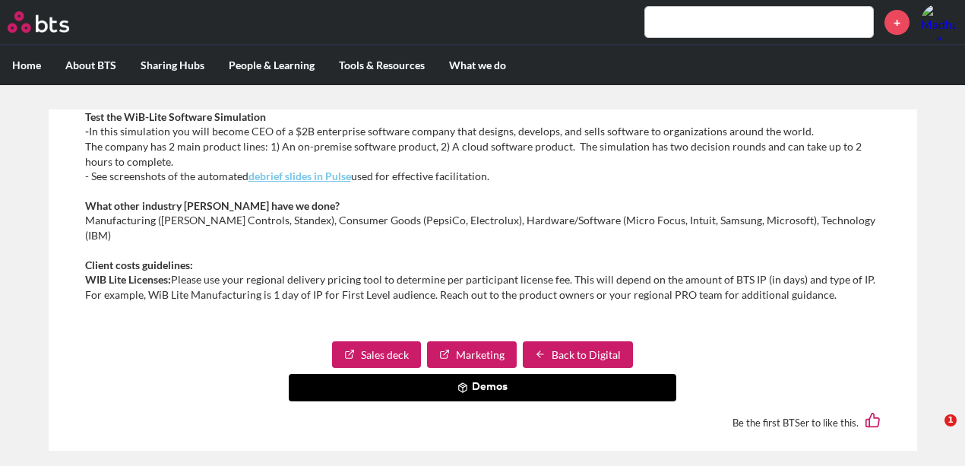
click at [388, 341] on link "Sales deck" at bounding box center [376, 354] width 89 height 27
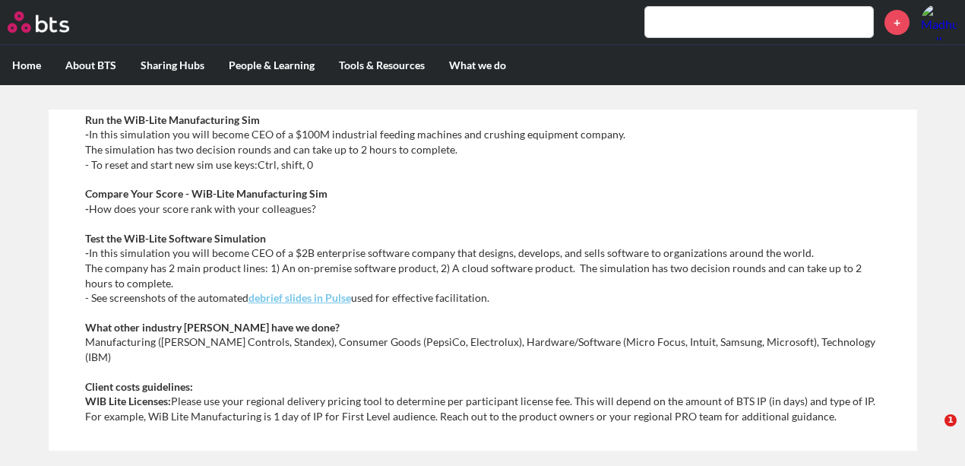
scroll to position [749, 0]
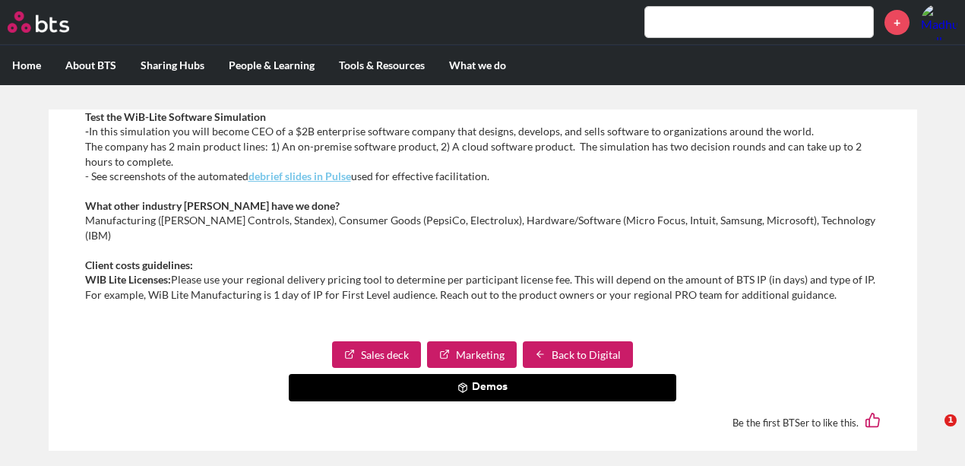
click at [509, 341] on link "Marketing" at bounding box center [472, 354] width 90 height 27
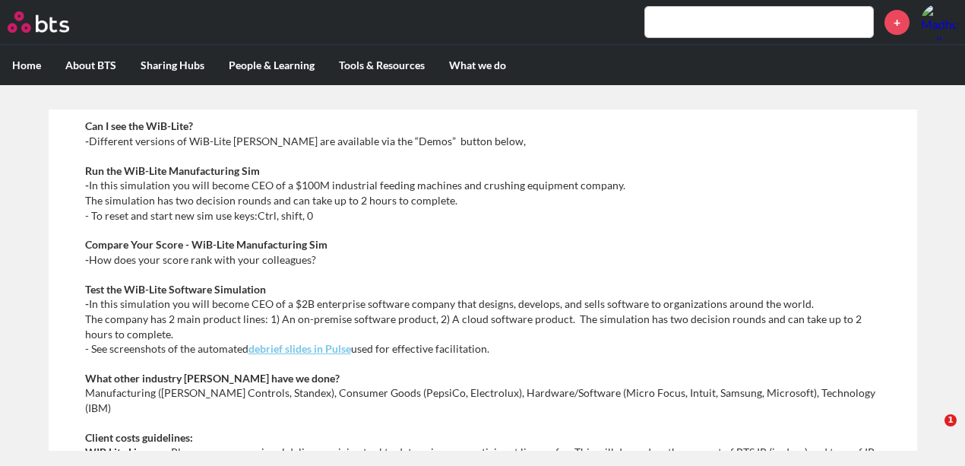
scroll to position [749, 0]
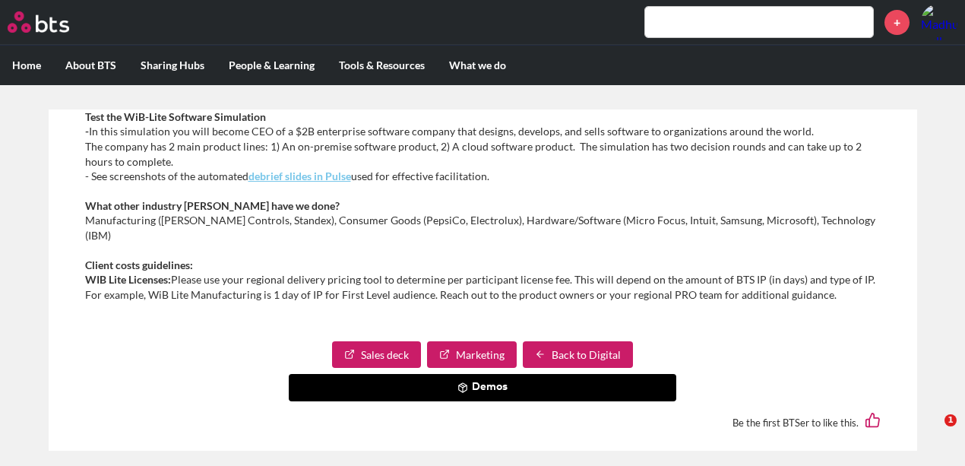
click at [561, 374] on button "Demos" at bounding box center [483, 387] width 388 height 27
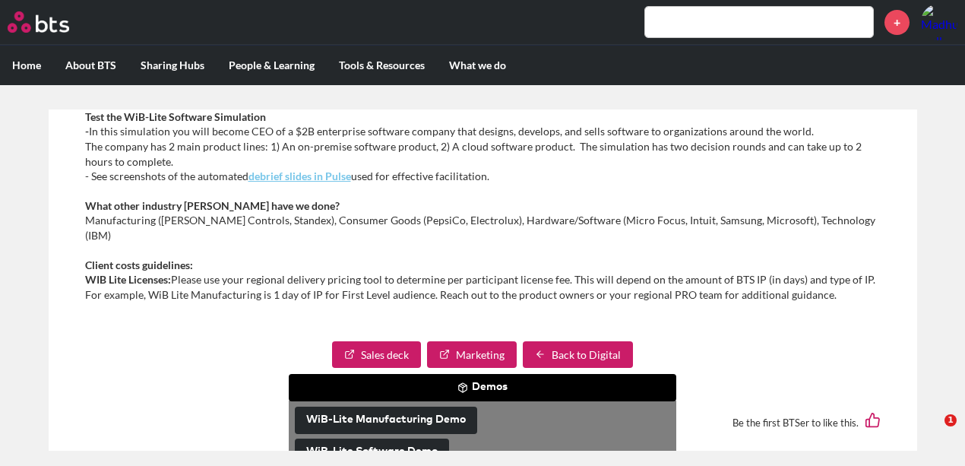
scroll to position [772, 0]
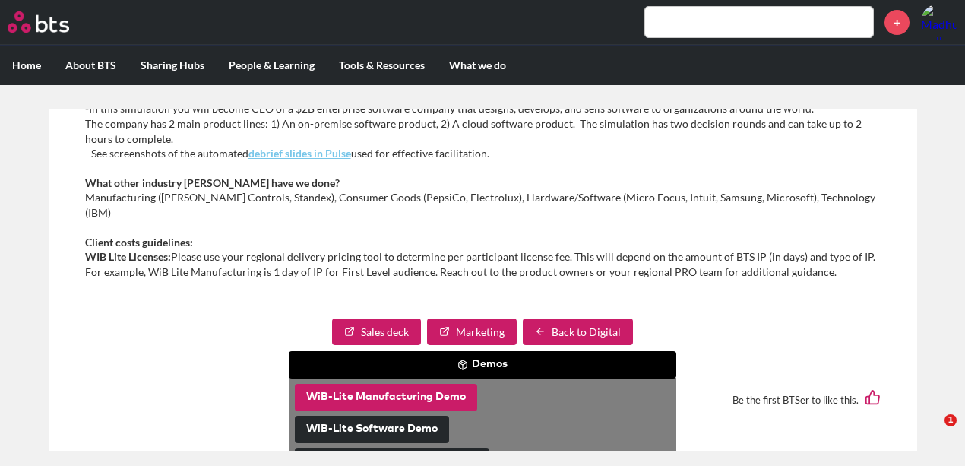
click at [416, 384] on button "WiB-Lite Manufacturing Demo" at bounding box center [386, 397] width 182 height 27
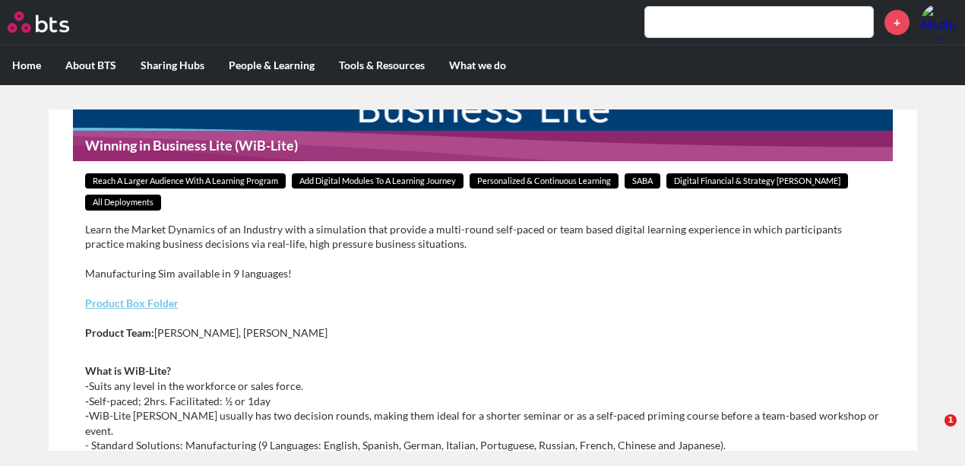
scroll to position [156, 0]
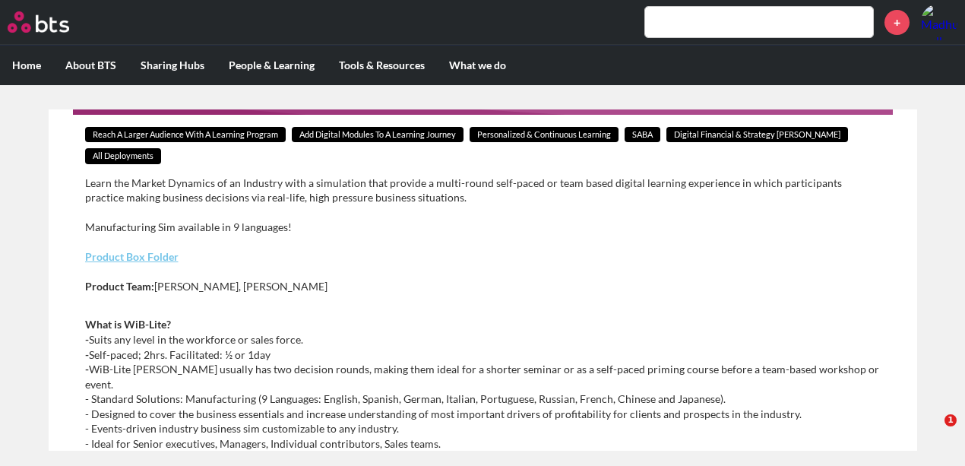
click at [162, 251] on p "Product Box Folder" at bounding box center [483, 256] width 796 height 15
click at [162, 251] on link "Product Box Folder" at bounding box center [131, 256] width 93 height 13
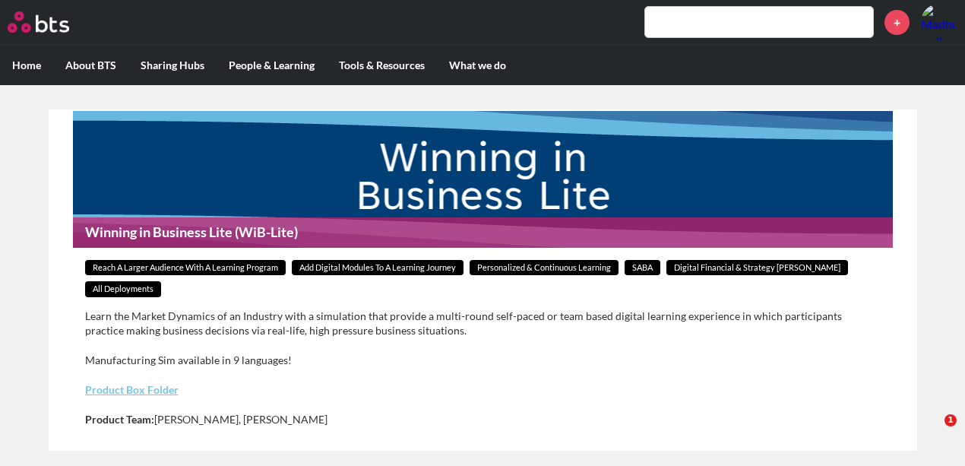
scroll to position [0, 0]
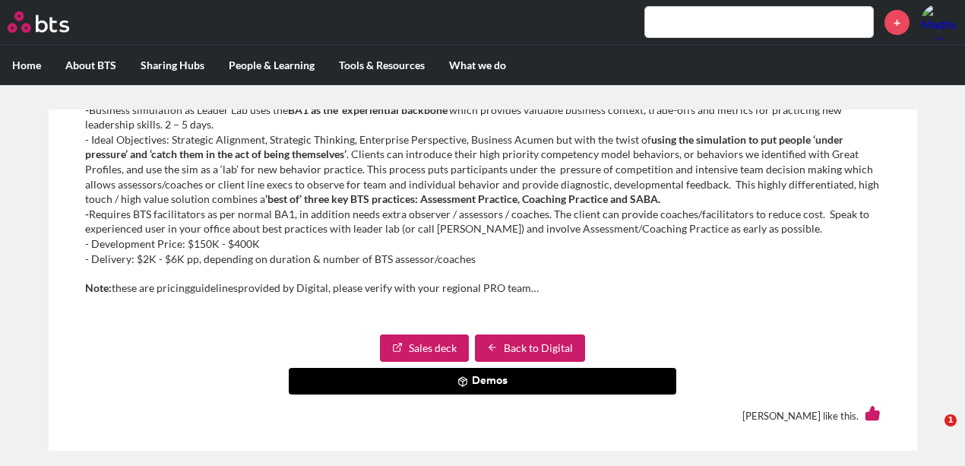
scroll to position [1092, 0]
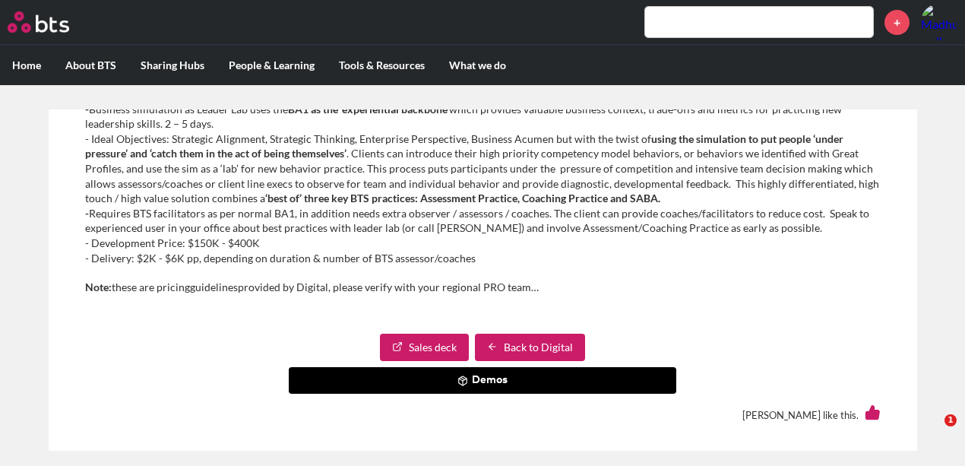
click at [422, 352] on link "Sales deck" at bounding box center [424, 347] width 89 height 27
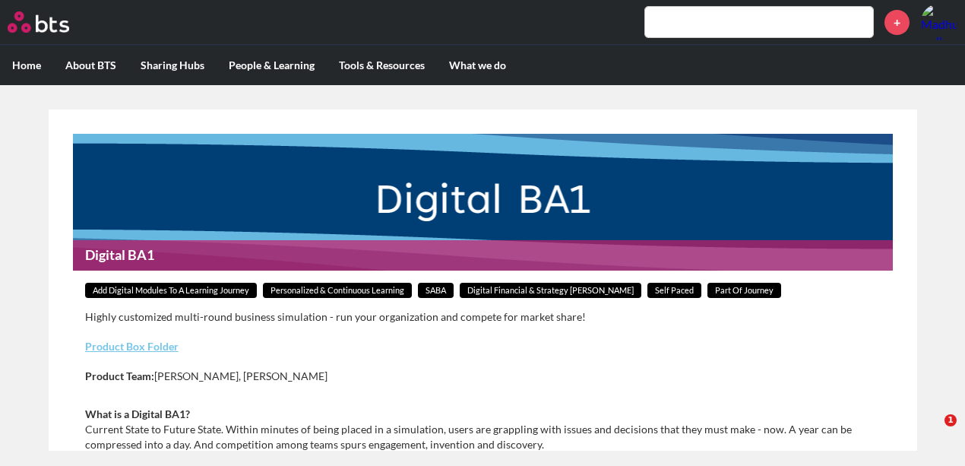
click at [163, 344] on link "Product Box Folder" at bounding box center [131, 346] width 93 height 13
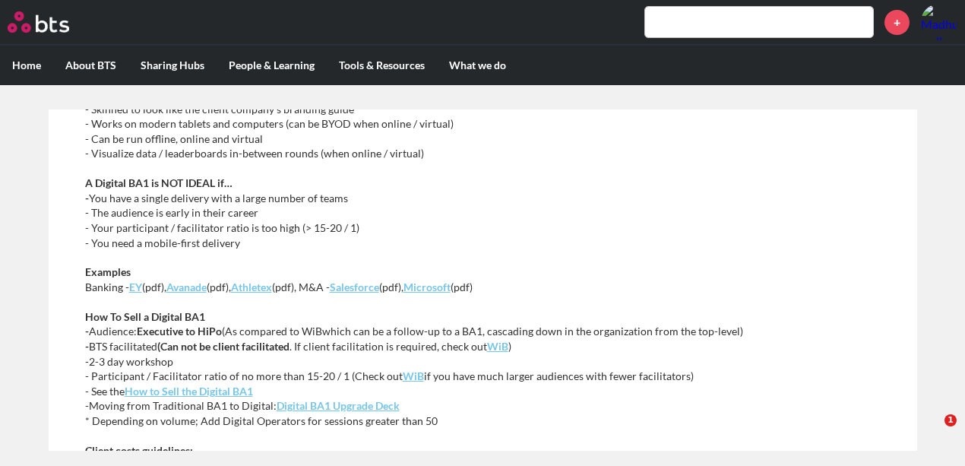
scroll to position [617, 0]
click at [353, 290] on em "Salesforce" at bounding box center [354, 286] width 49 height 13
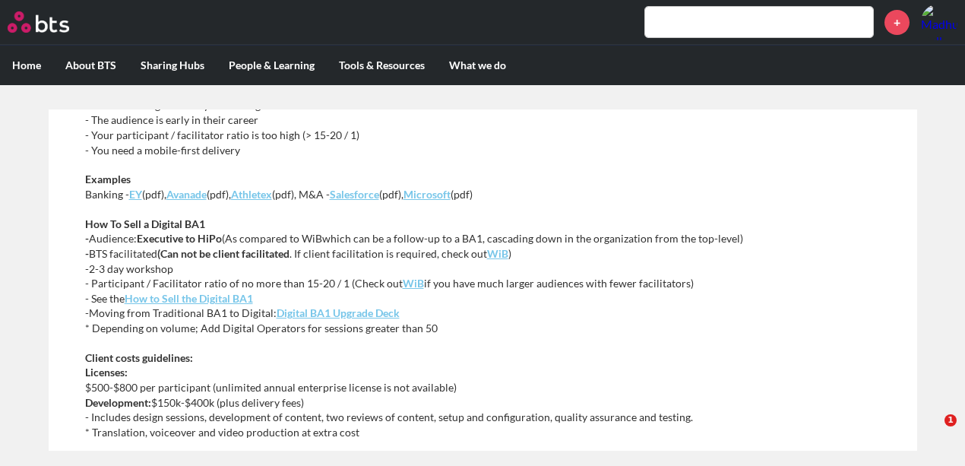
scroll to position [710, 0]
click at [199, 296] on em "How to Sell the Digital BA1" at bounding box center [189, 298] width 128 height 13
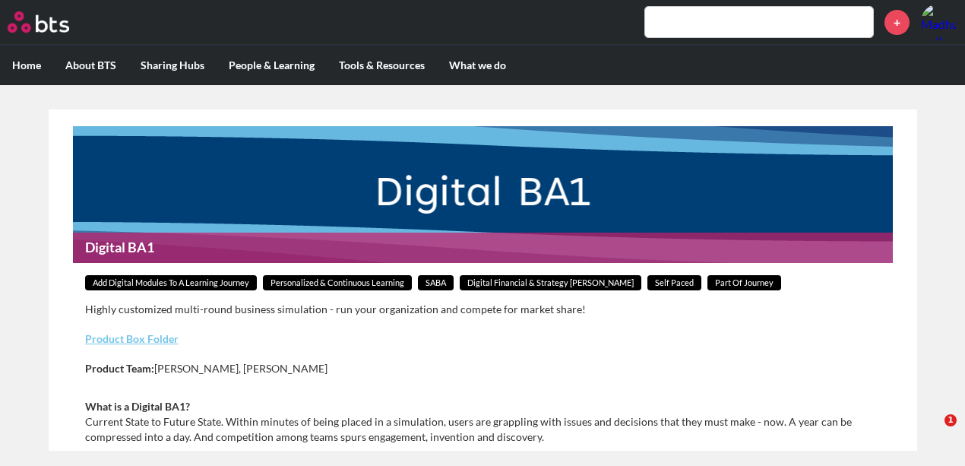
scroll to position [0, 0]
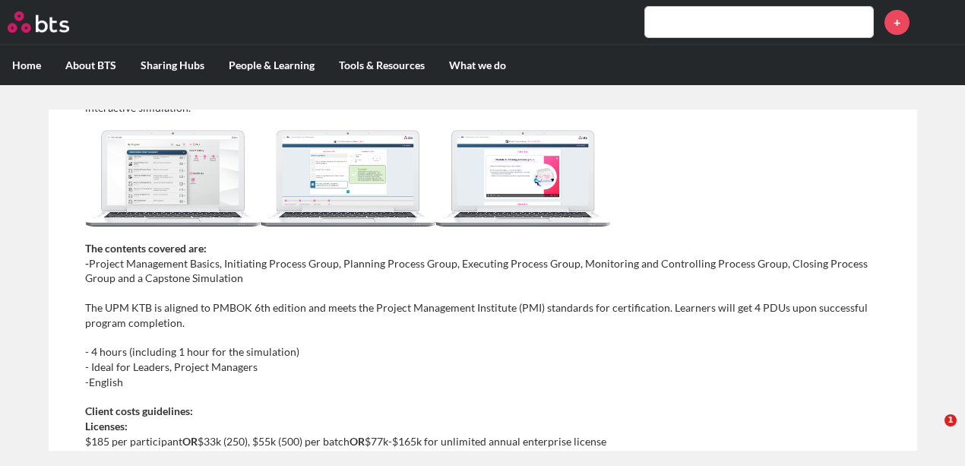
scroll to position [376, 0]
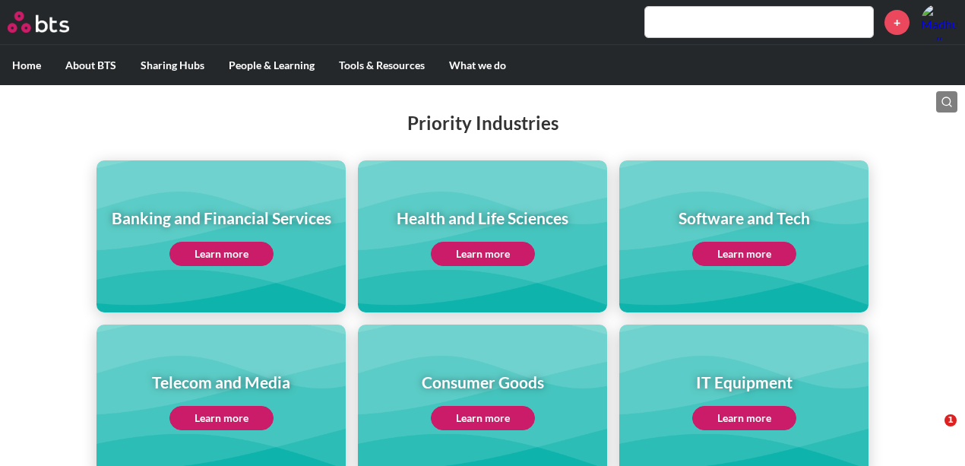
scroll to position [162, 0]
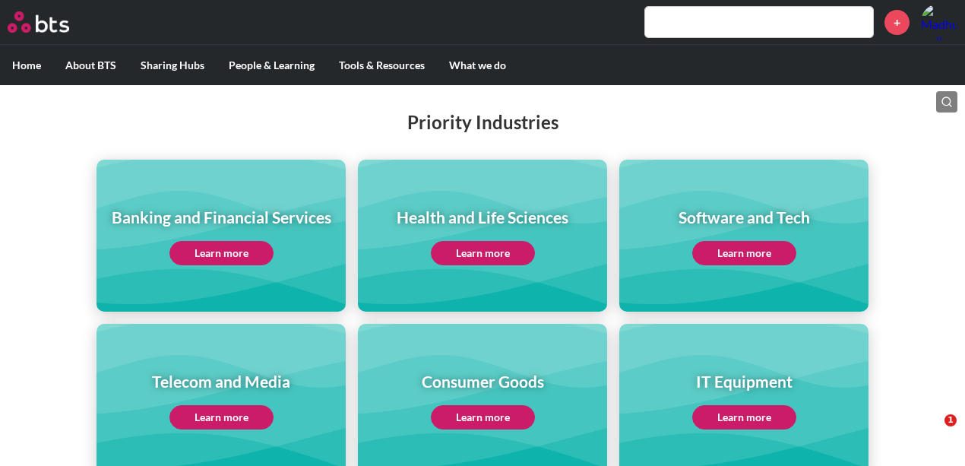
click at [236, 242] on link "Learn more" at bounding box center [221, 253] width 104 height 24
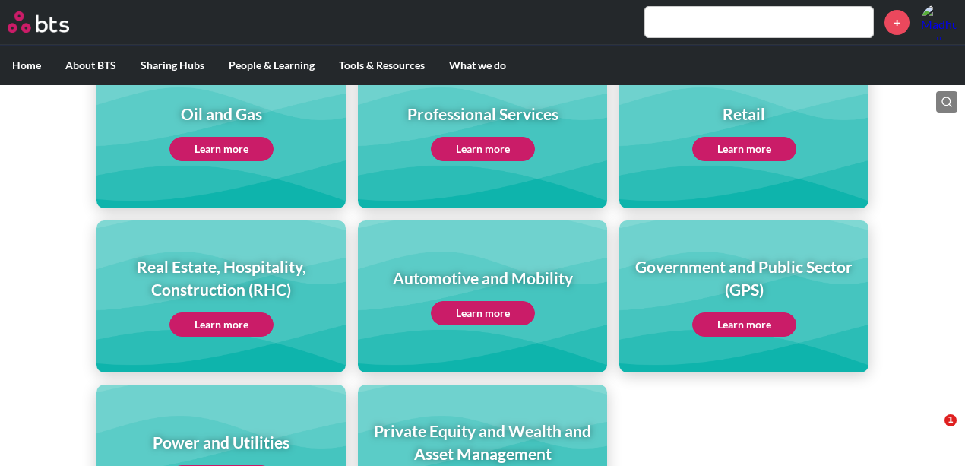
scroll to position [1010, 0]
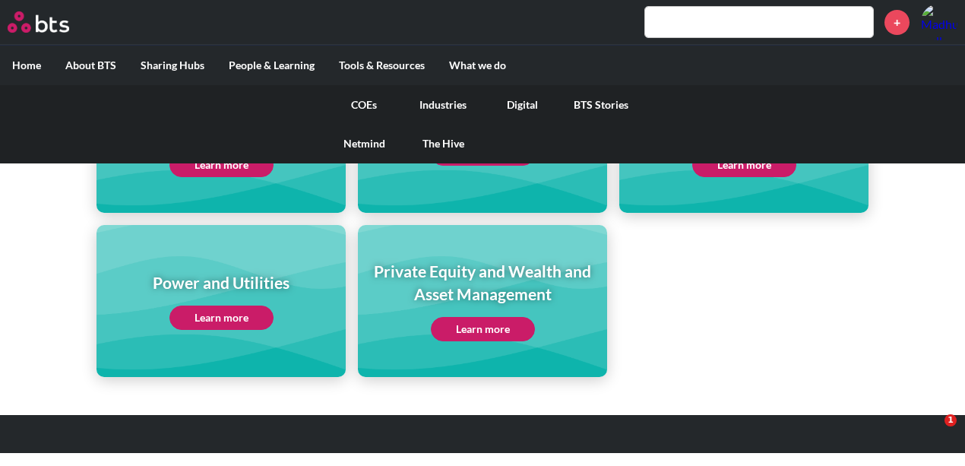
click at [590, 103] on link "BTS Stories" at bounding box center [601, 105] width 79 height 40
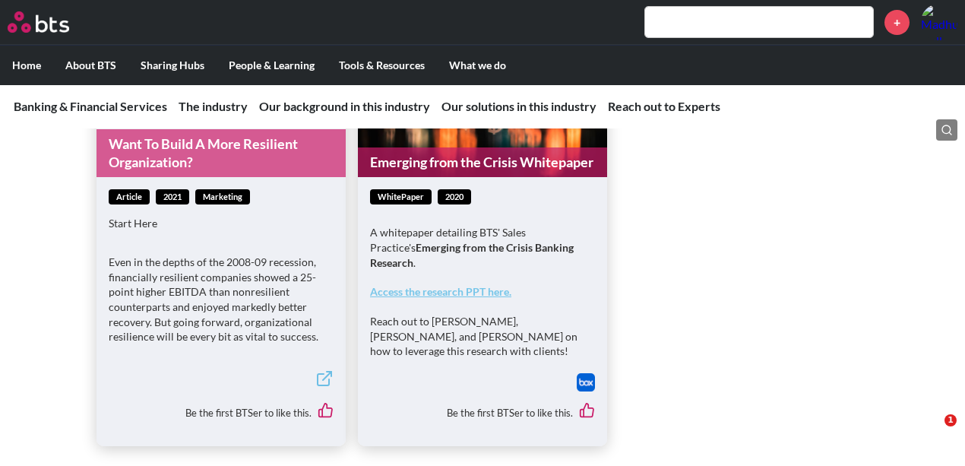
scroll to position [3798, 0]
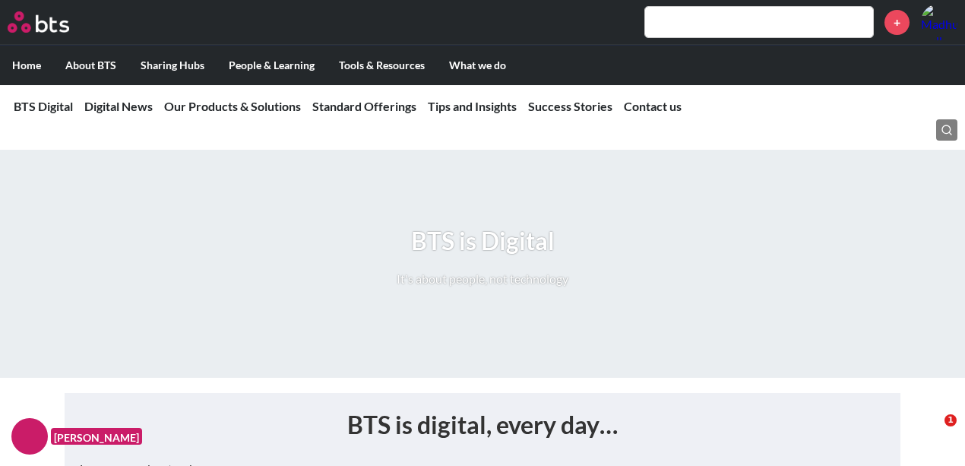
scroll to position [56, 0]
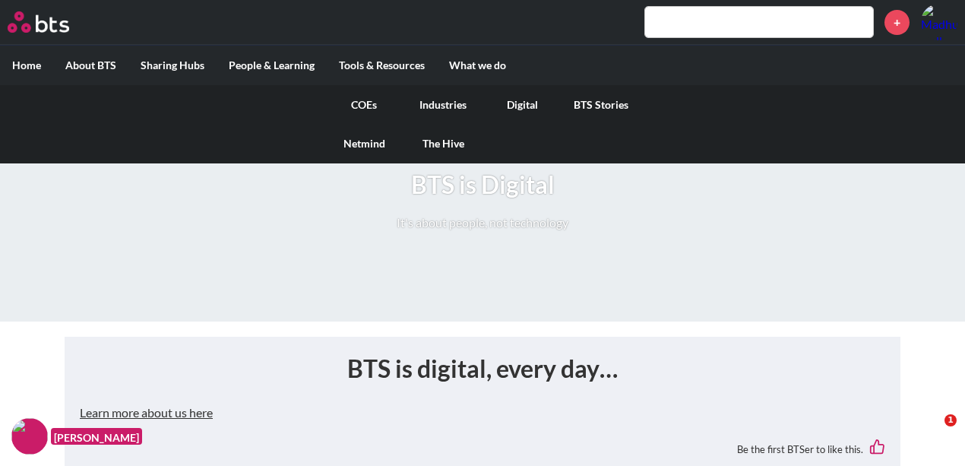
click at [374, 142] on link "Netmind" at bounding box center [363, 144] width 79 height 40
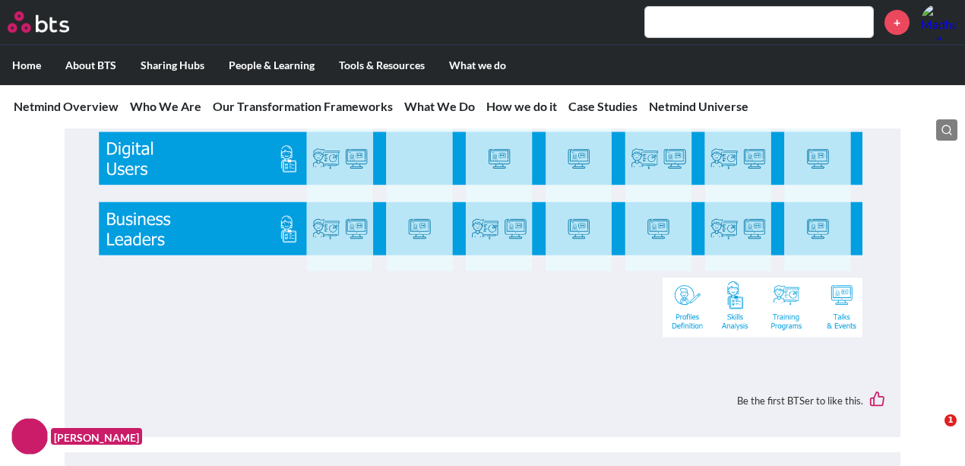
scroll to position [4728, 0]
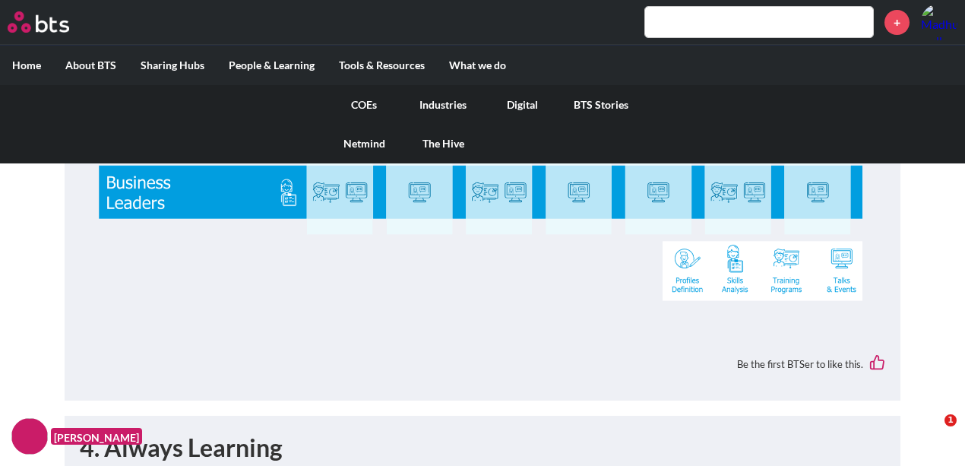
click at [436, 143] on link "The Hive" at bounding box center [443, 144] width 79 height 40
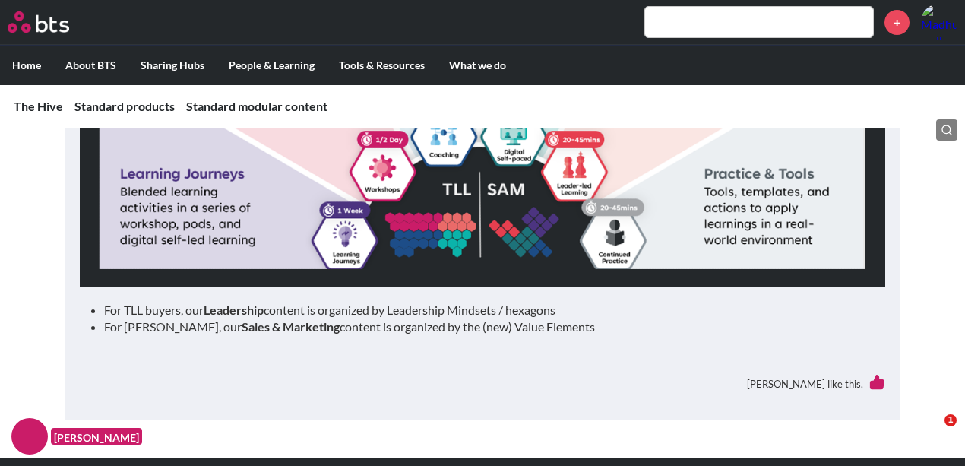
scroll to position [1796, 0]
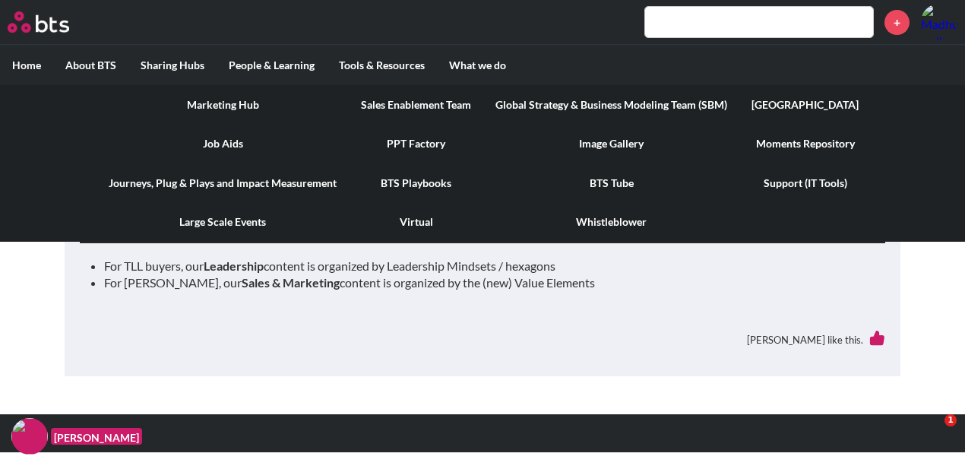
click at [413, 218] on link "Virtual" at bounding box center [416, 222] width 135 height 40
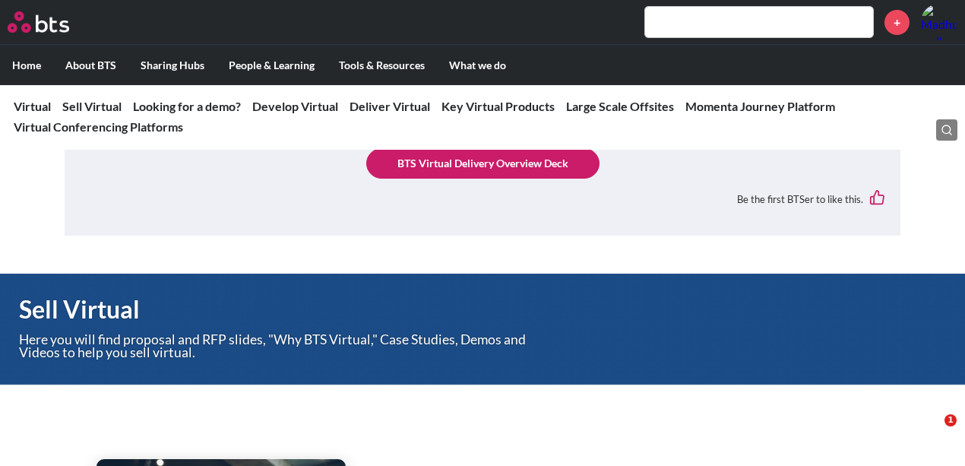
scroll to position [394, 0]
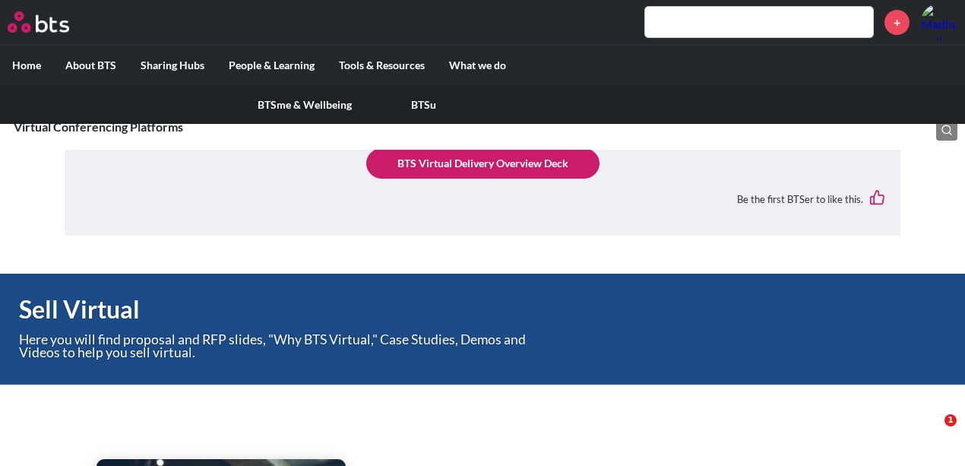
click at [278, 102] on link "BTSme & Wellbeing" at bounding box center [304, 105] width 119 height 40
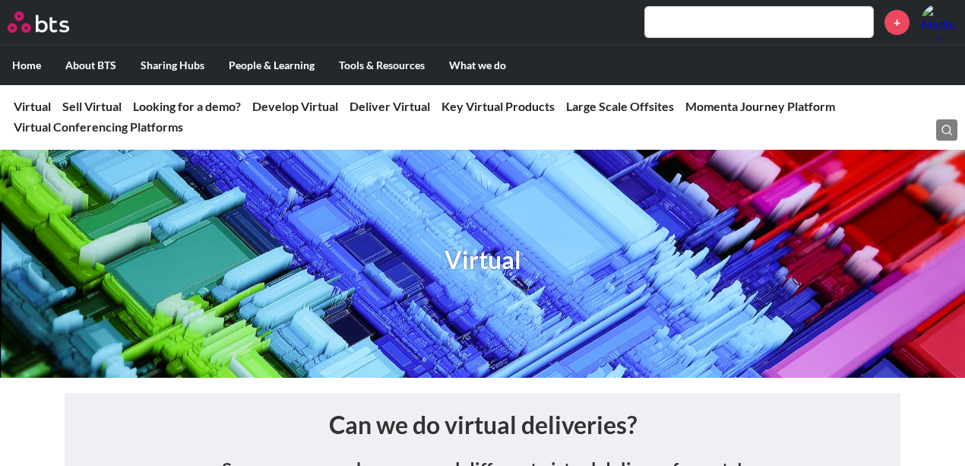
scroll to position [394, 0]
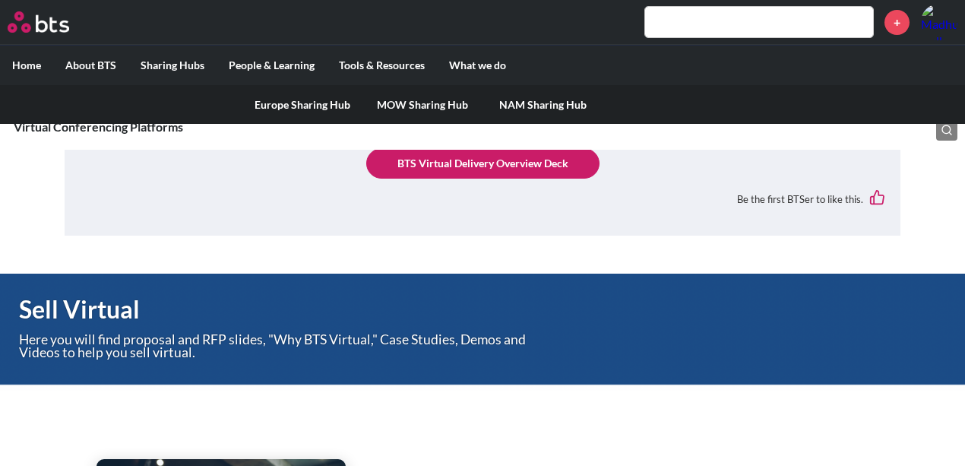
click at [292, 111] on link "Europe Sharing Hub" at bounding box center [302, 105] width 120 height 40
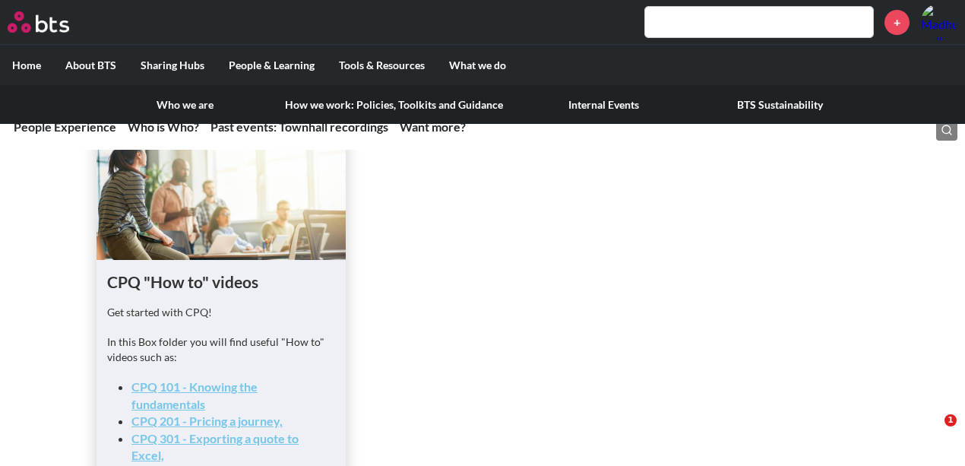
scroll to position [1807, 0]
click at [754, 111] on link "BTS Sustainability" at bounding box center [780, 105] width 176 height 40
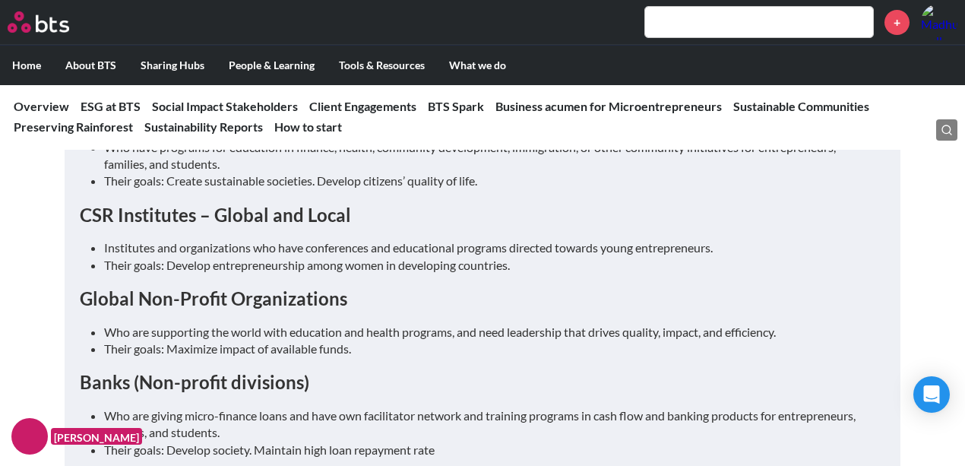
scroll to position [2018, 0]
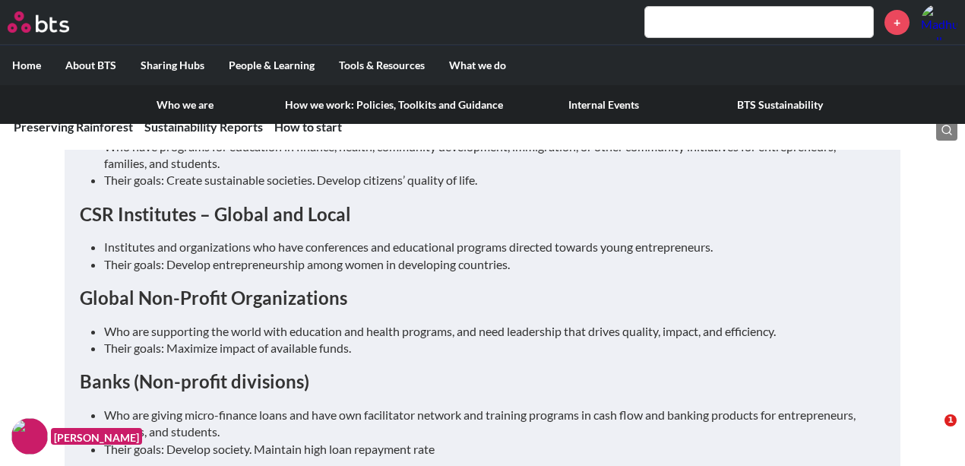
click at [178, 111] on link "Who we are" at bounding box center [185, 105] width 176 height 40
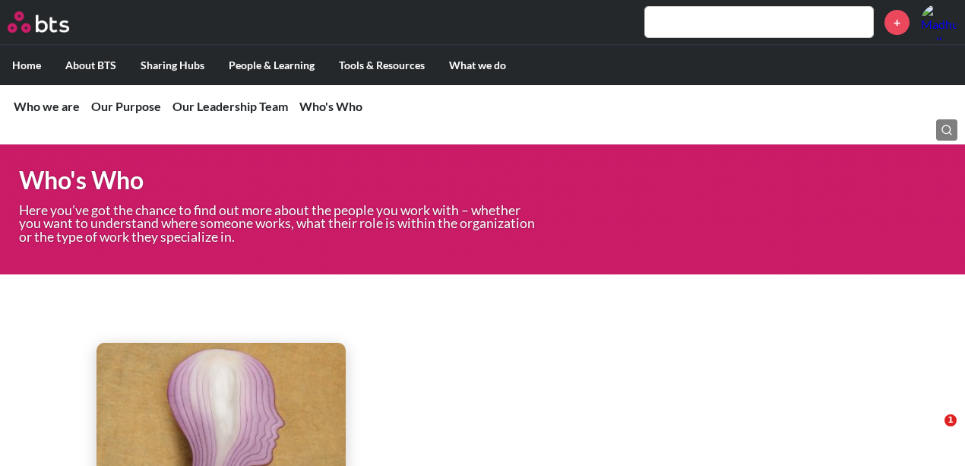
scroll to position [2655, 0]
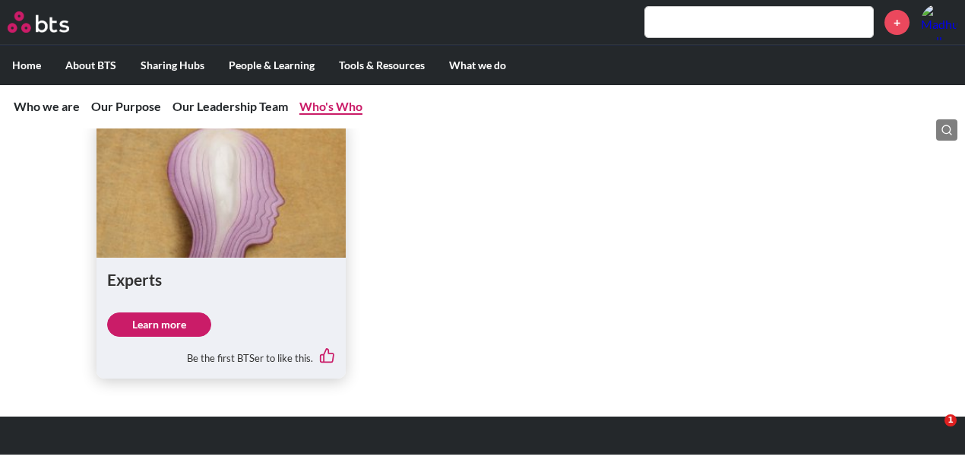
click at [328, 108] on link "Who's Who" at bounding box center [330, 106] width 63 height 14
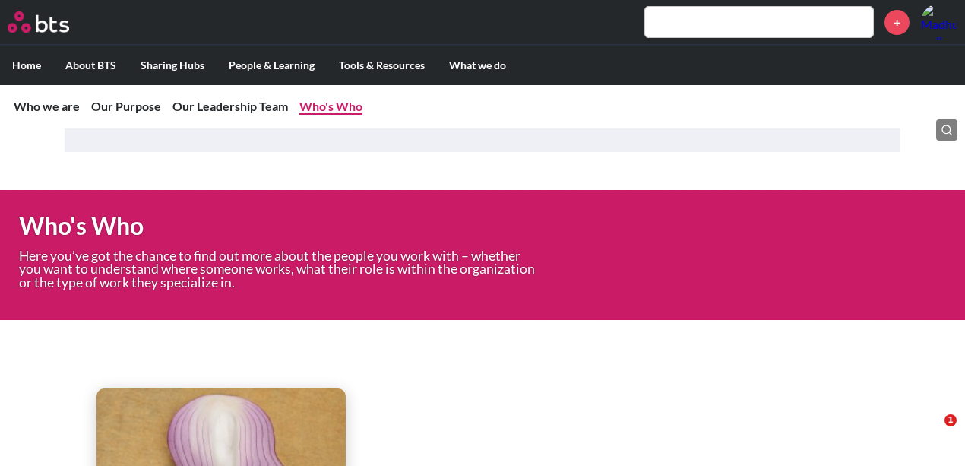
scroll to position [2385, 0]
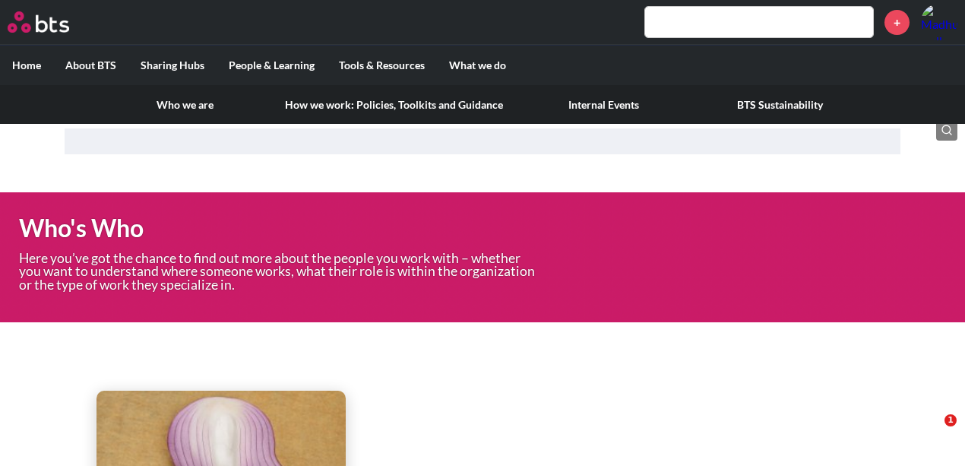
click at [586, 108] on link "Internal Events" at bounding box center [603, 105] width 176 height 40
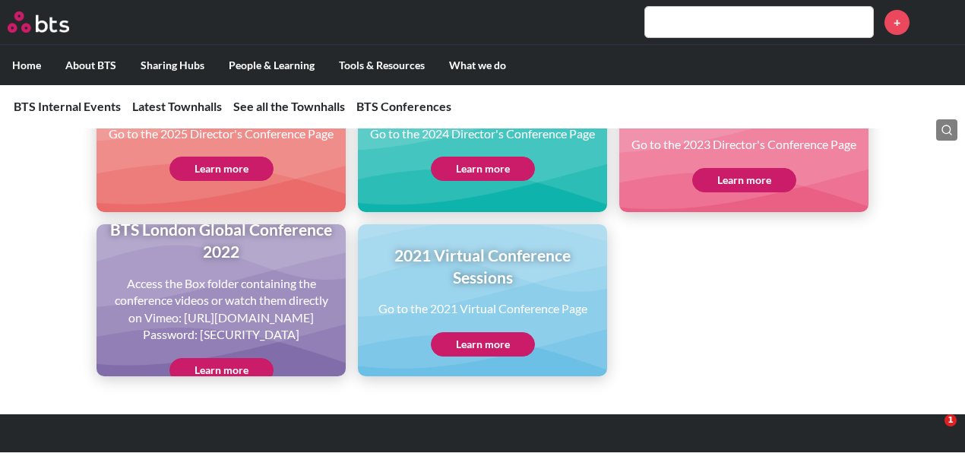
scroll to position [1490, 0]
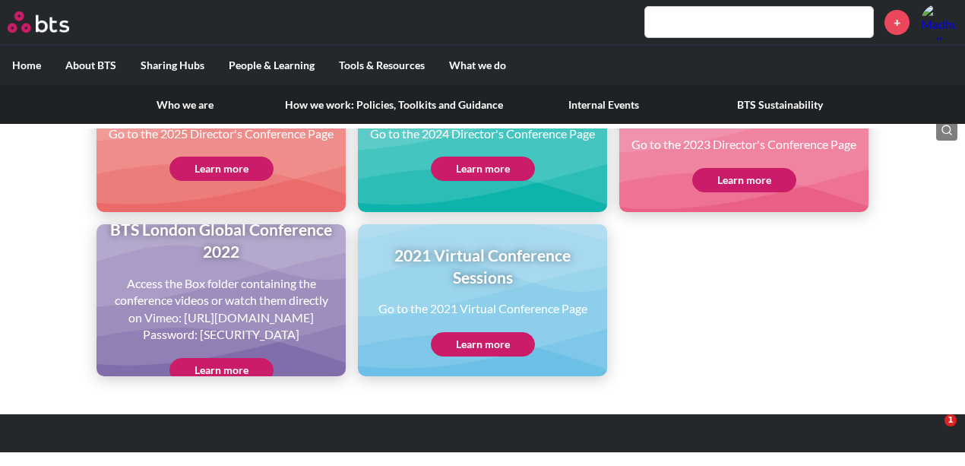
click at [173, 99] on link "Who we are" at bounding box center [185, 105] width 176 height 40
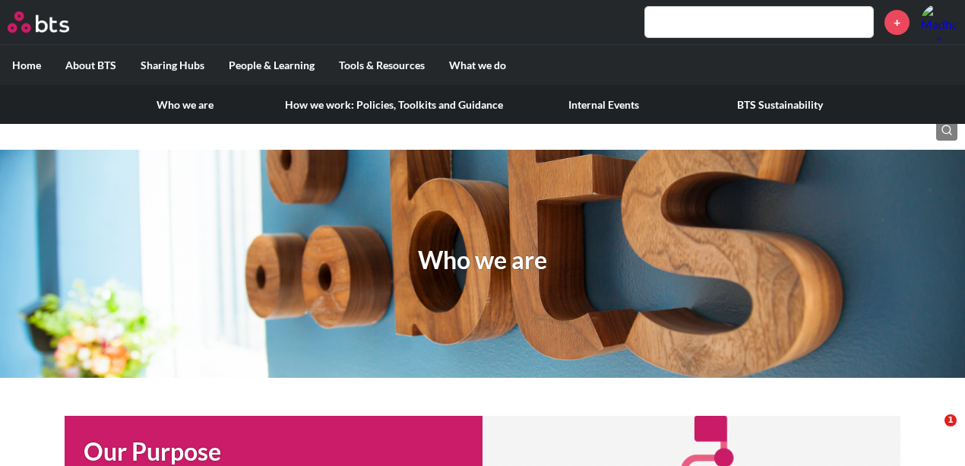
click at [169, 103] on link "Who we are" at bounding box center [185, 105] width 176 height 40
click at [158, 105] on link "Who we are" at bounding box center [185, 105] width 176 height 40
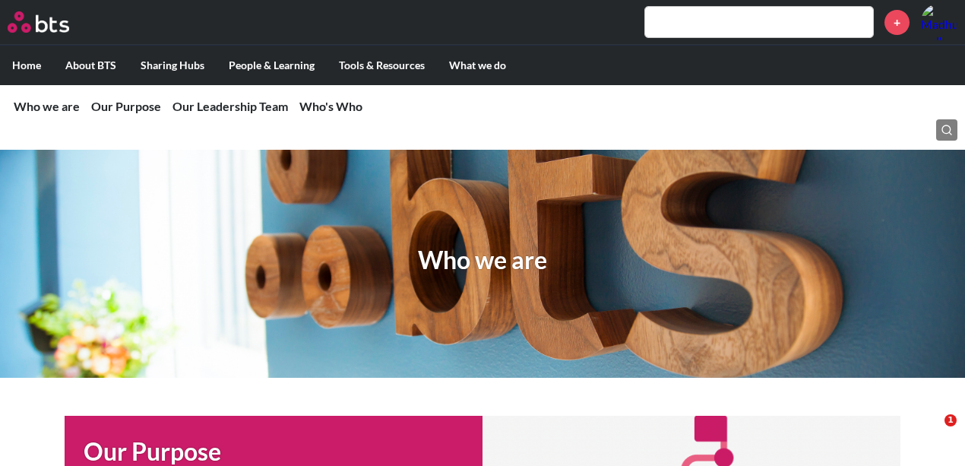
click at [938, 21] on img at bounding box center [939, 22] width 36 height 36
